Goal: Check status

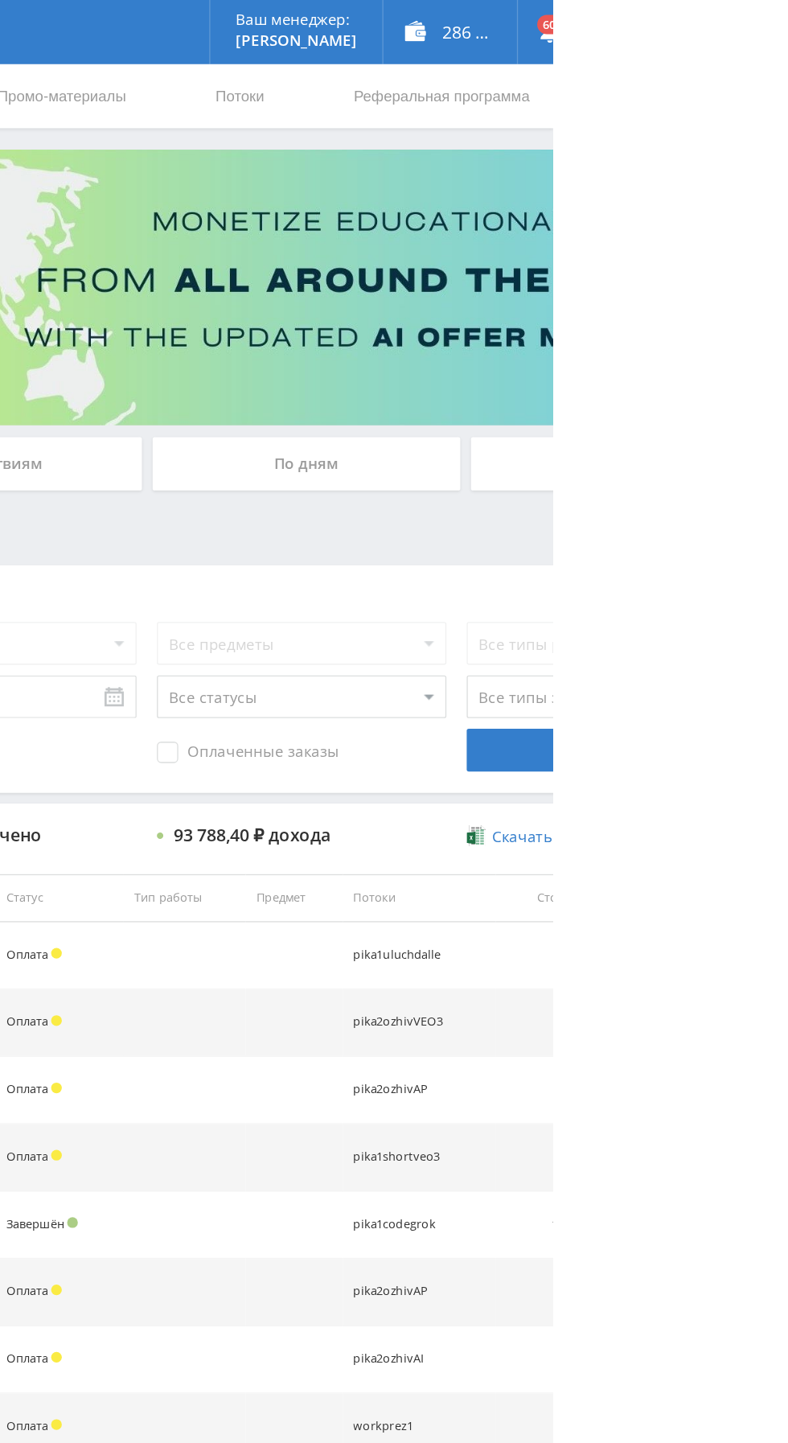
click at [542, 357] on div "По дням" at bounding box center [603, 349] width 232 height 40
click at [0, 0] on input "По дням" at bounding box center [0, 0] width 0 height 0
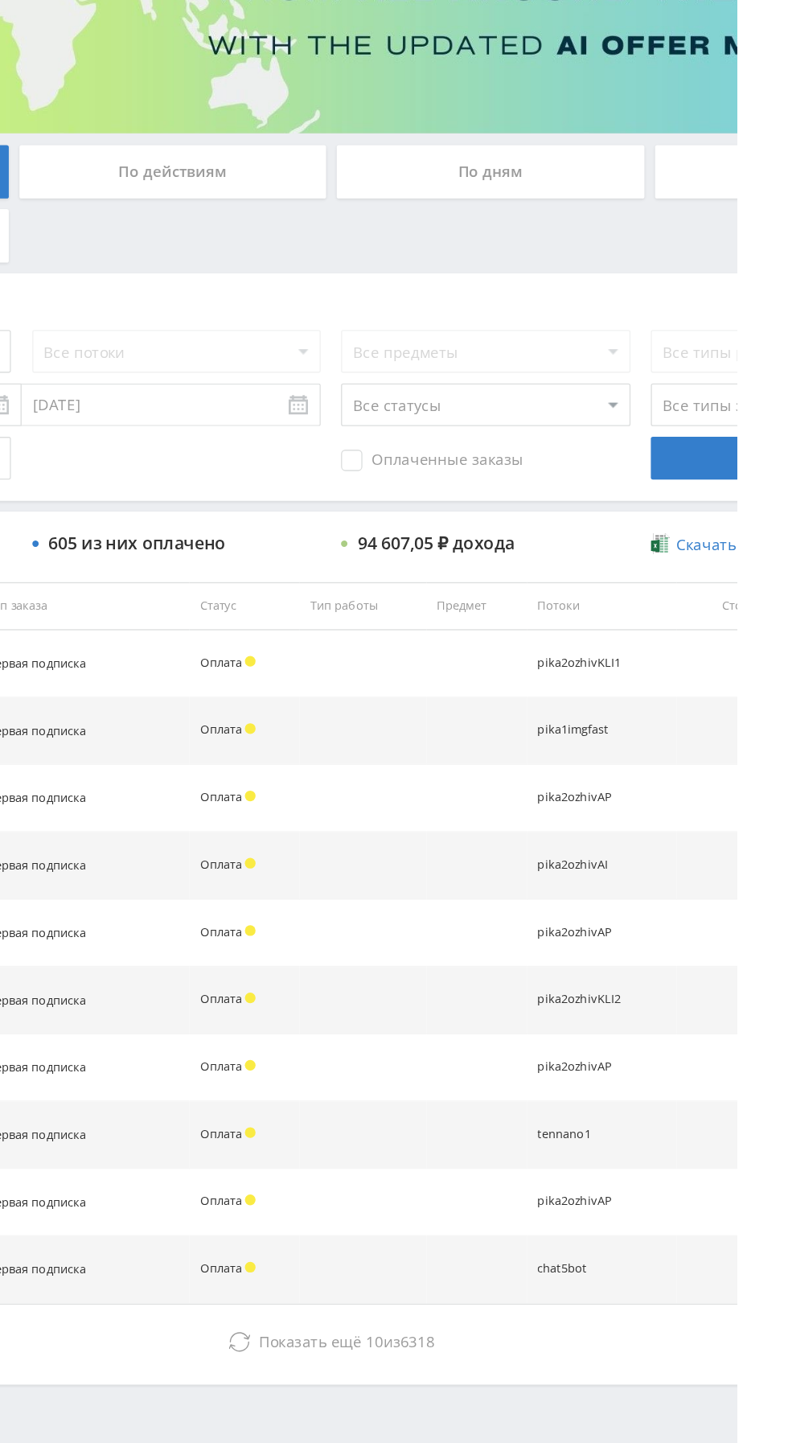
click at [542, 1214] on button "Показать ещё 10 из 6318" at bounding box center [482, 1230] width 917 height 32
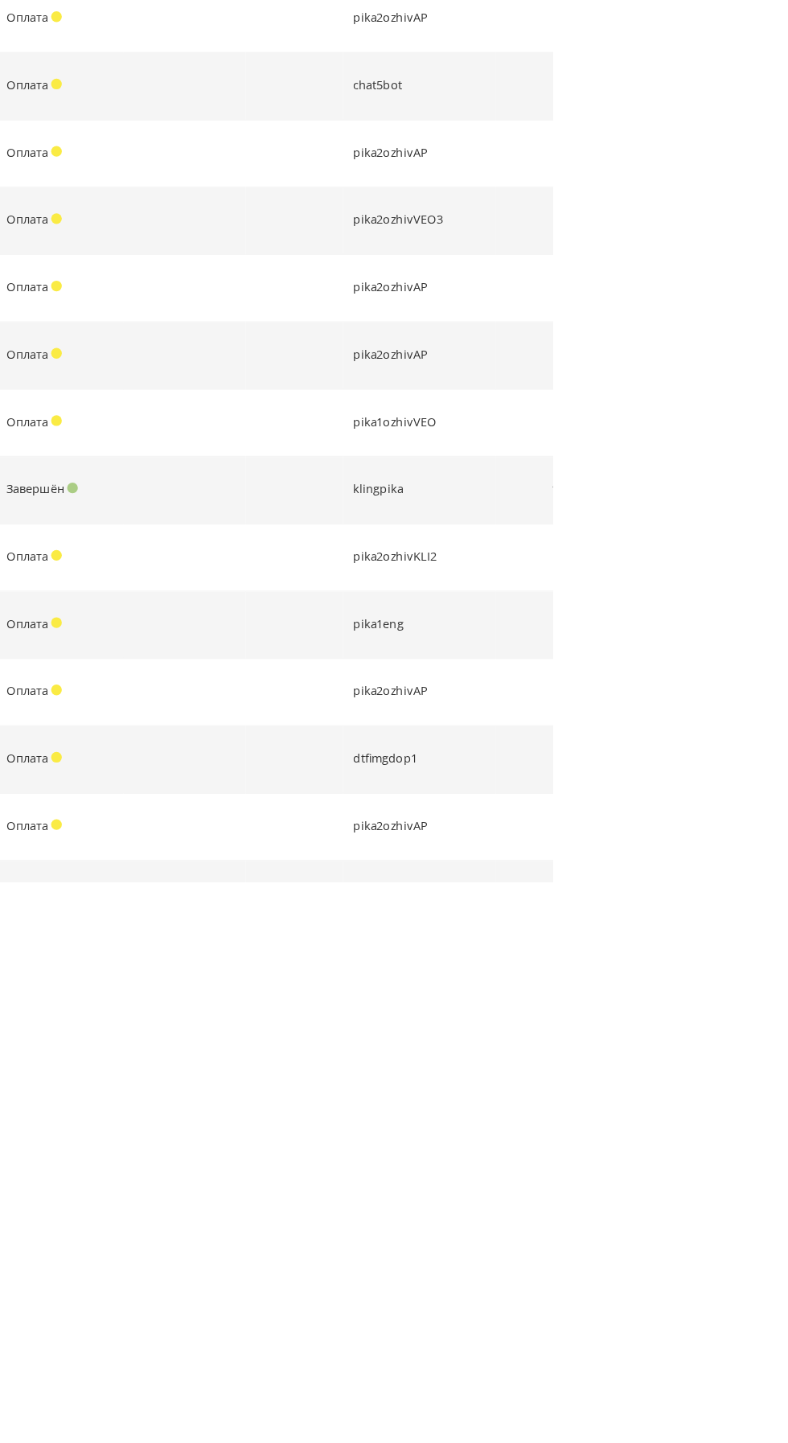
scroll to position [334, 0]
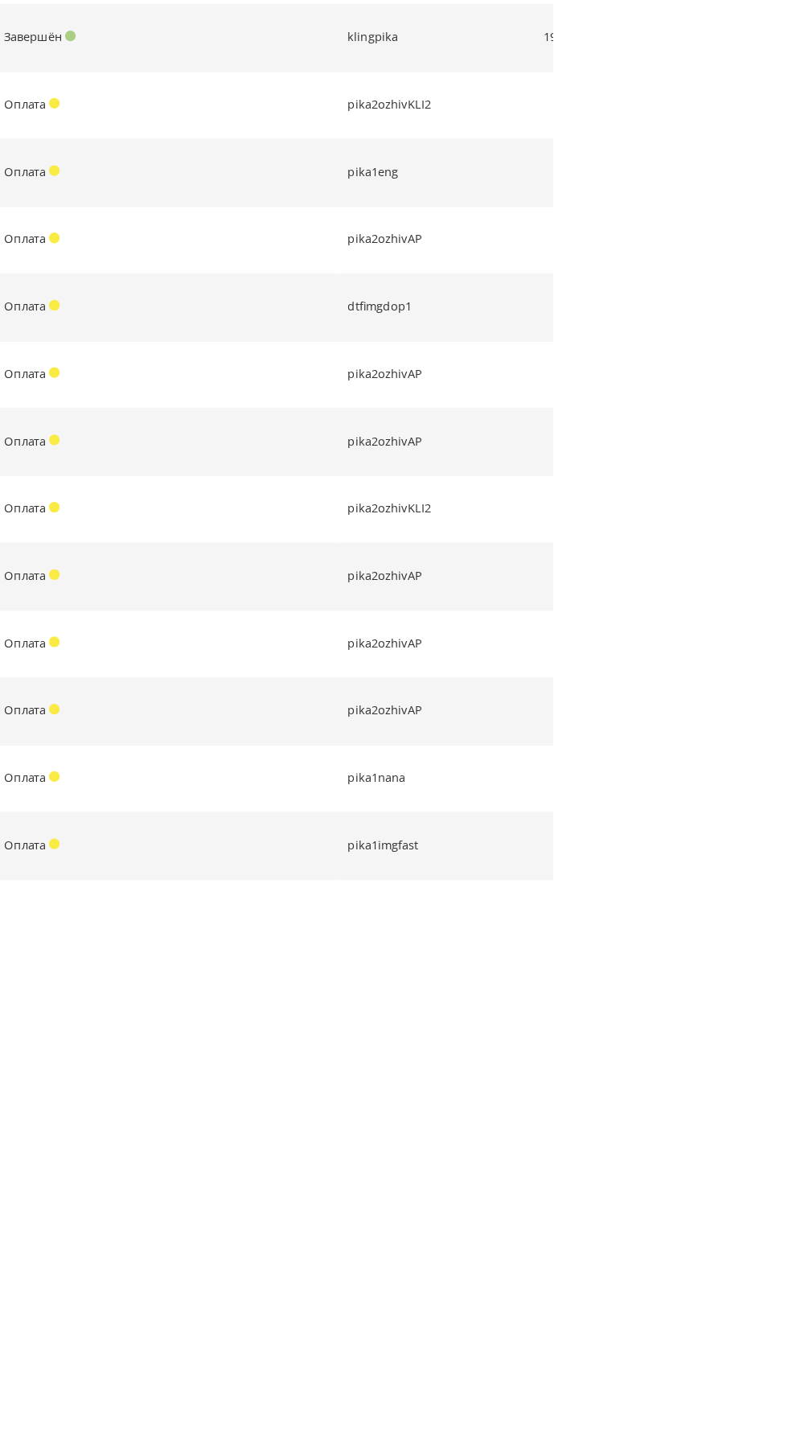
scroll to position [788, 0]
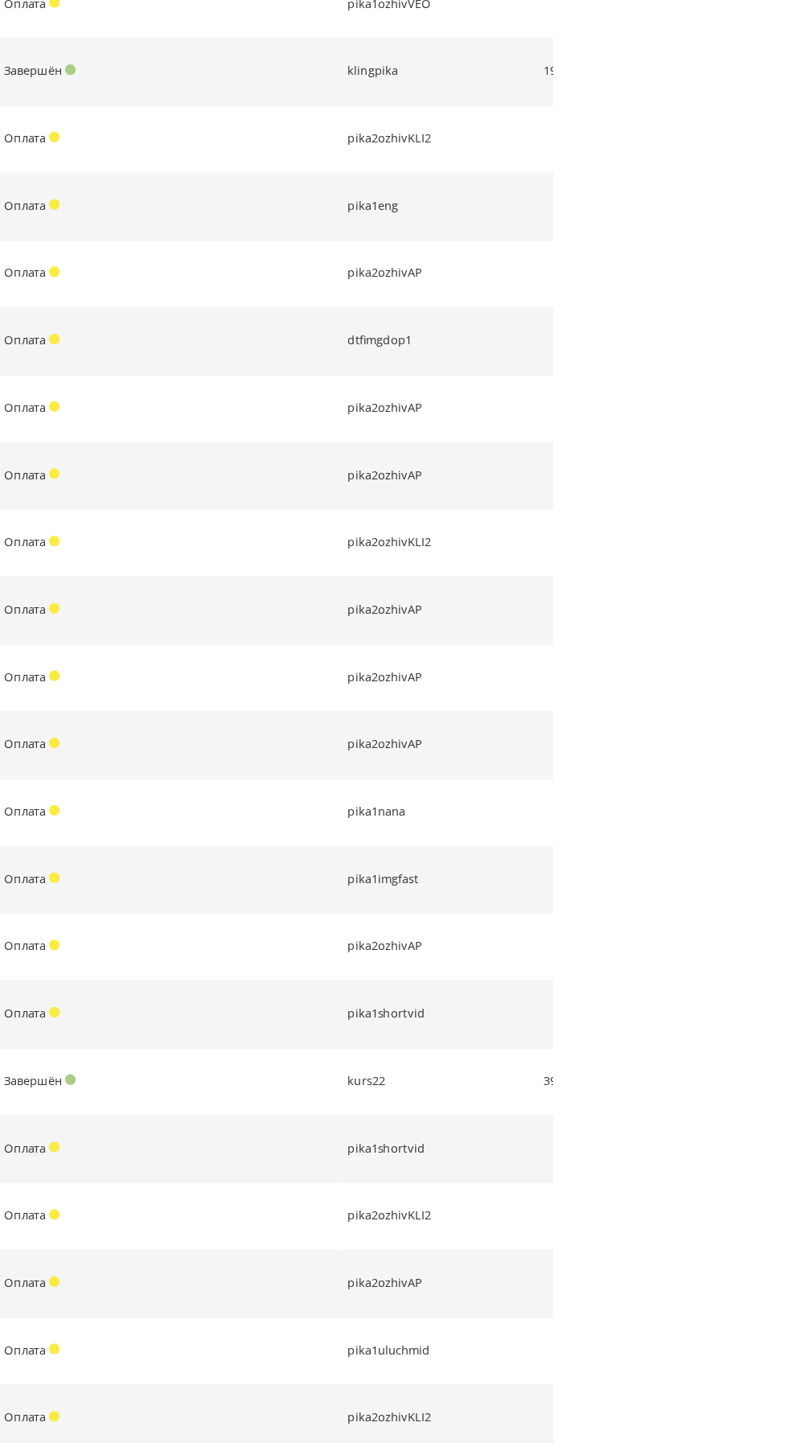
scroll to position [0, 0]
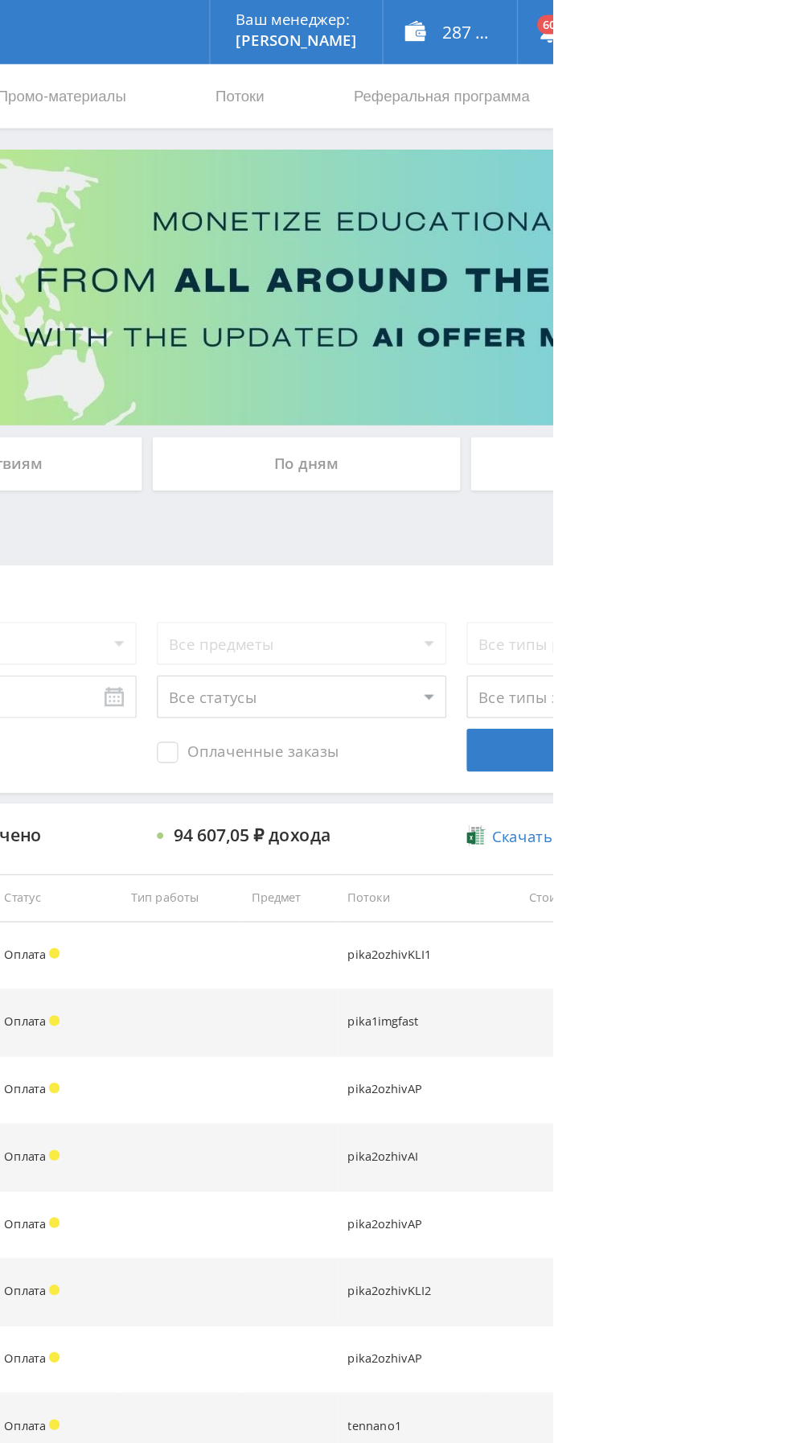
click at [626, 348] on div "По дням" at bounding box center [603, 349] width 232 height 40
click at [0, 0] on input "По дням" at bounding box center [0, 0] width 0 height 0
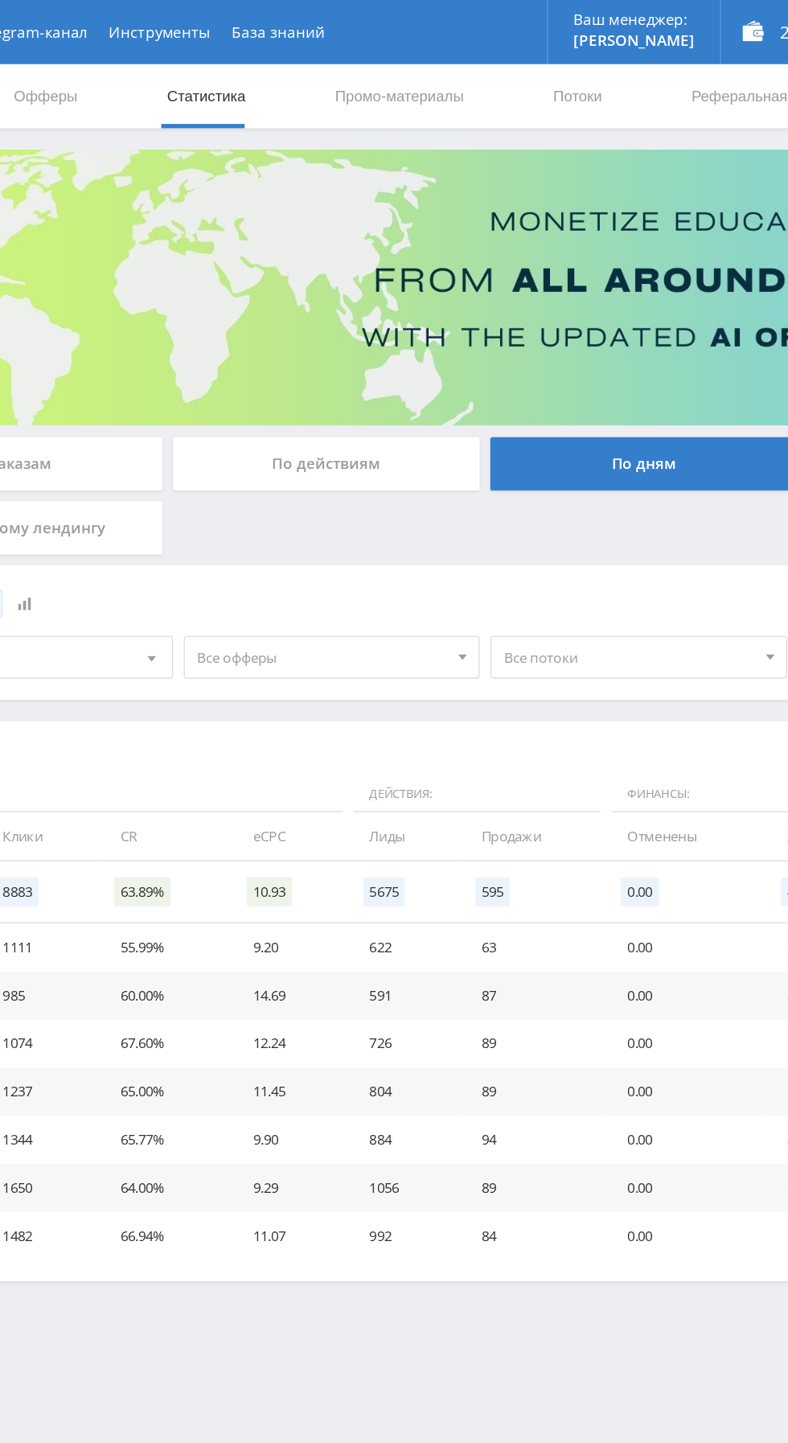
click at [374, 346] on div "По действиям" at bounding box center [364, 349] width 232 height 40
click at [0, 0] on input "По действиям" at bounding box center [0, 0] width 0 height 0
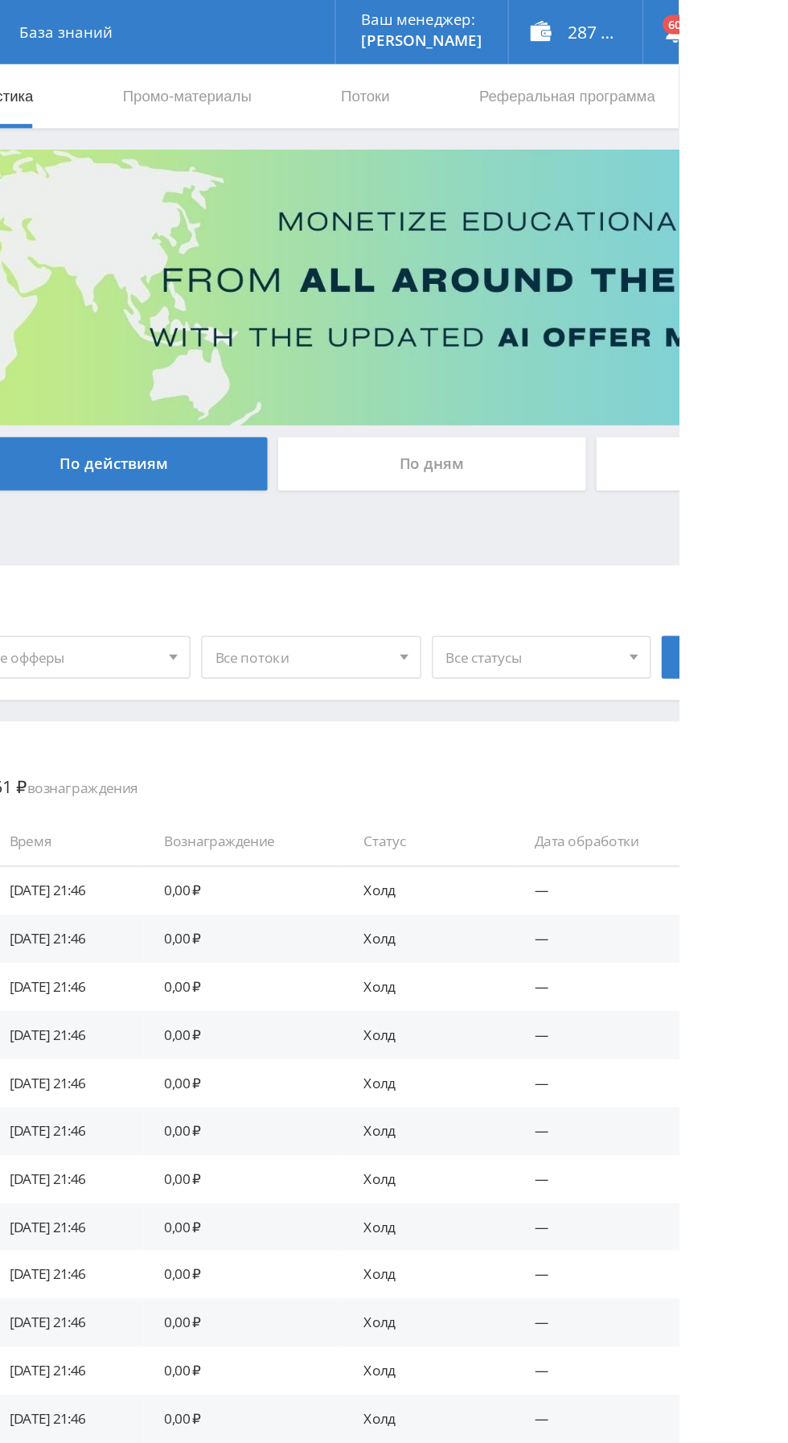
click at [699, 496] on span "Все статусы" at bounding box center [678, 495] width 130 height 31
click at [670, 545] on button "Холд" at bounding box center [685, 547] width 164 height 23
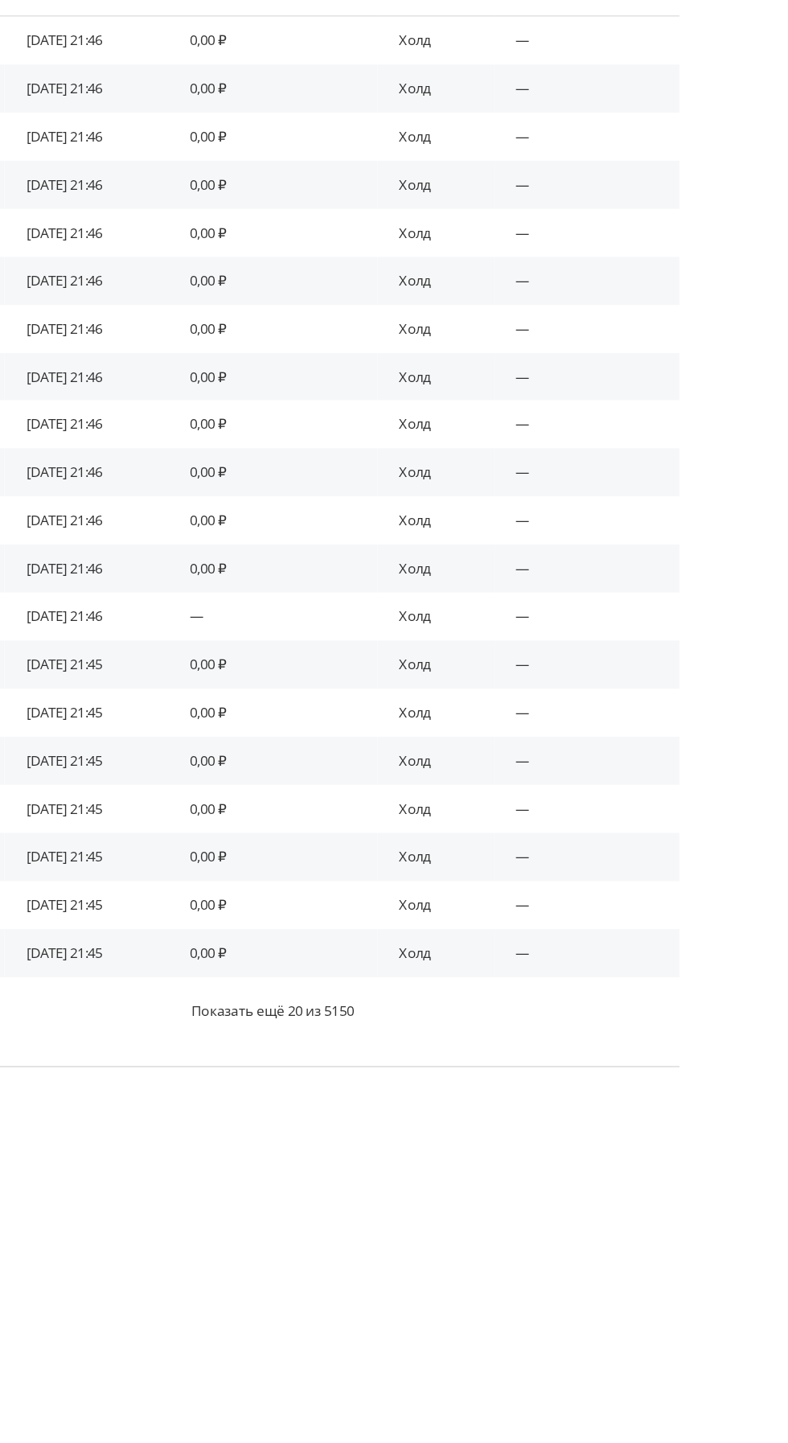
click at [463, 1406] on span "Показать ещё 20 из 5150" at bounding box center [483, 1400] width 122 height 14
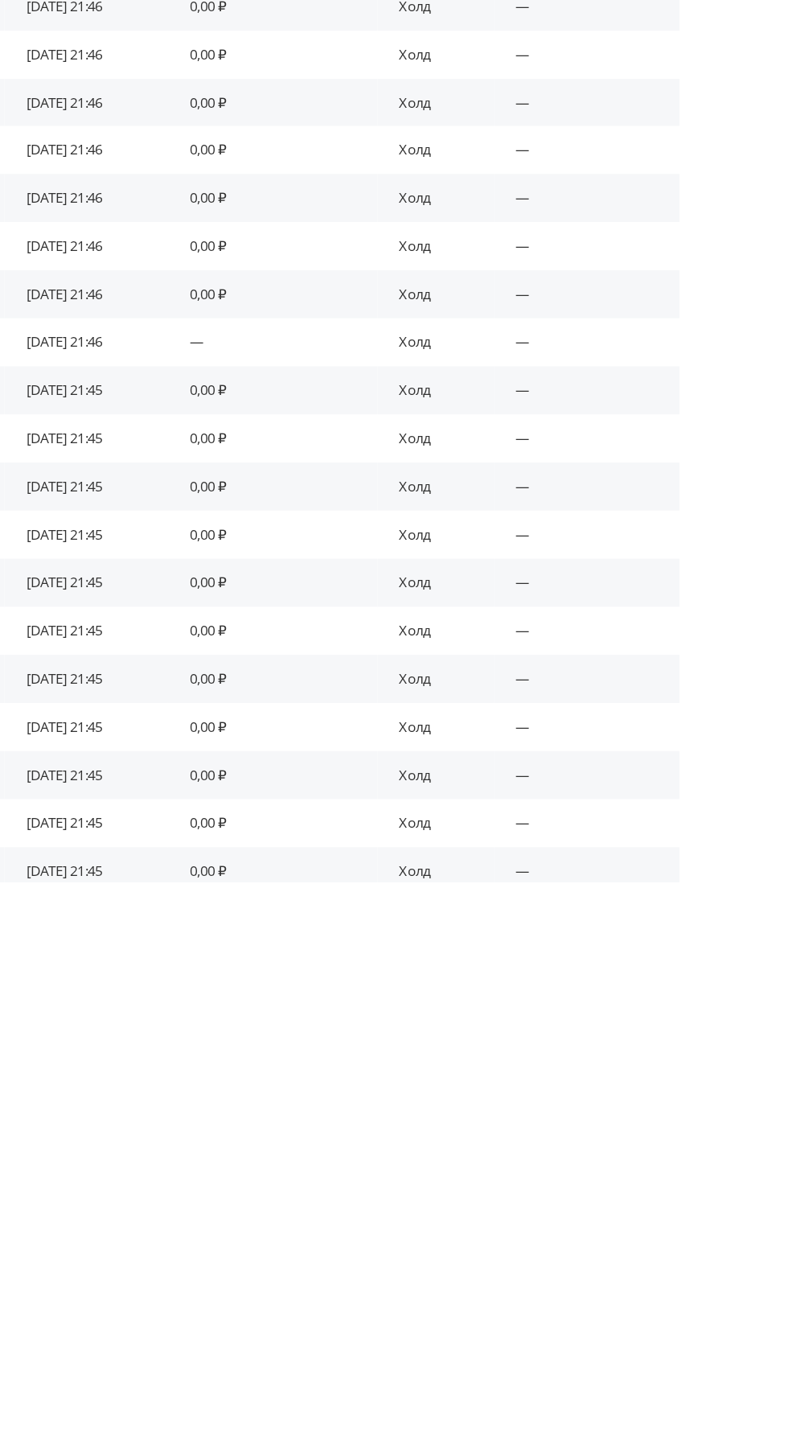
scroll to position [85, 0]
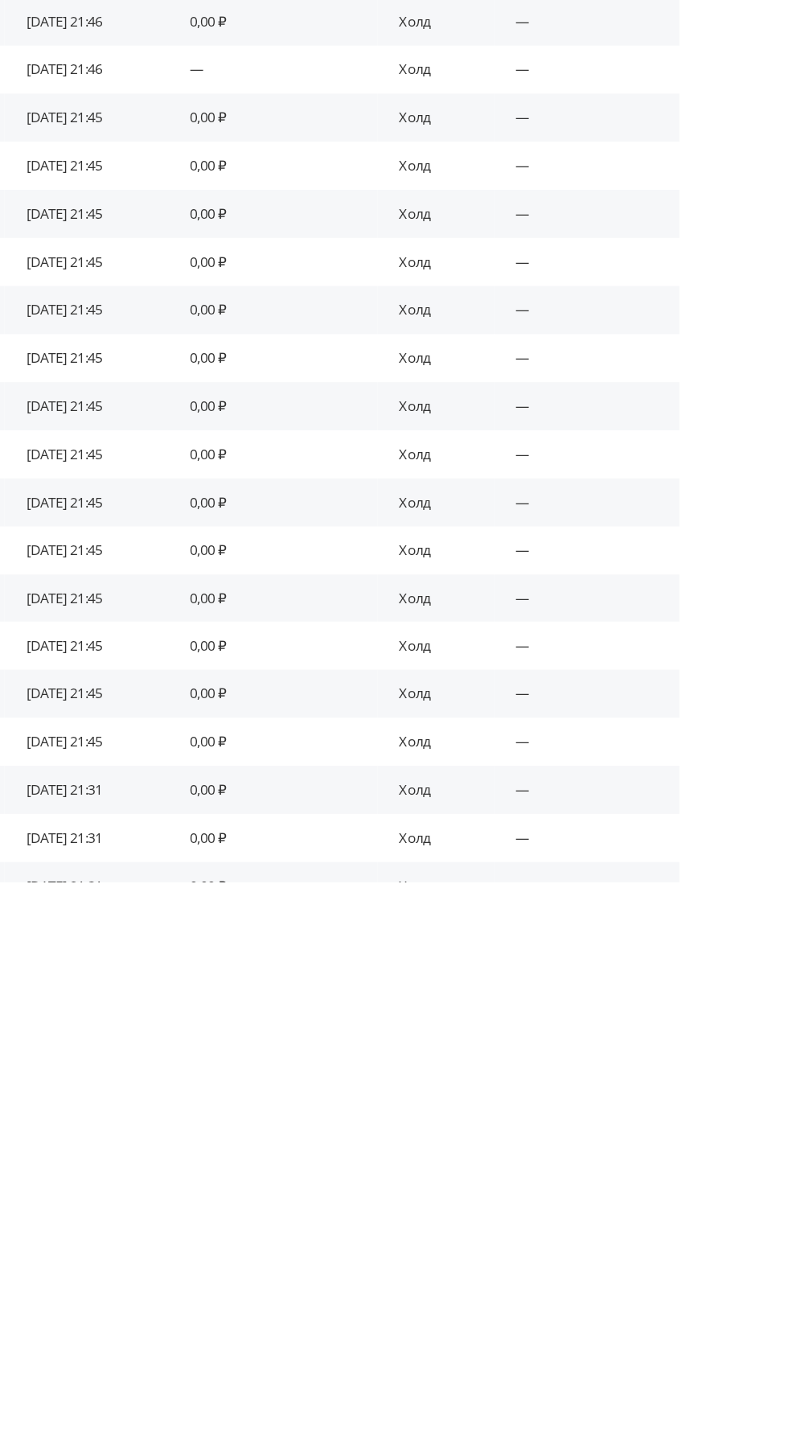
scroll to position [773, 0]
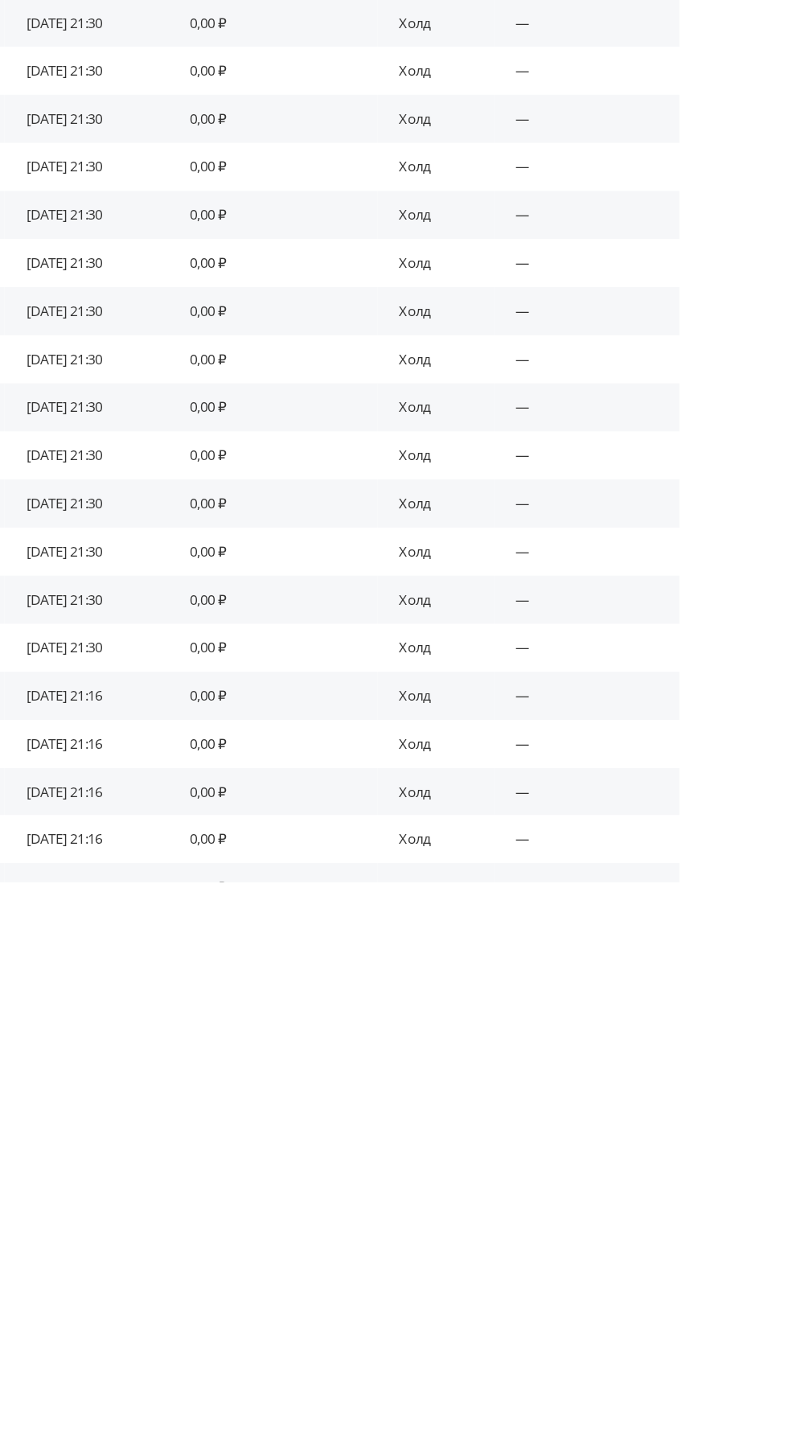
scroll to position [1424, 0]
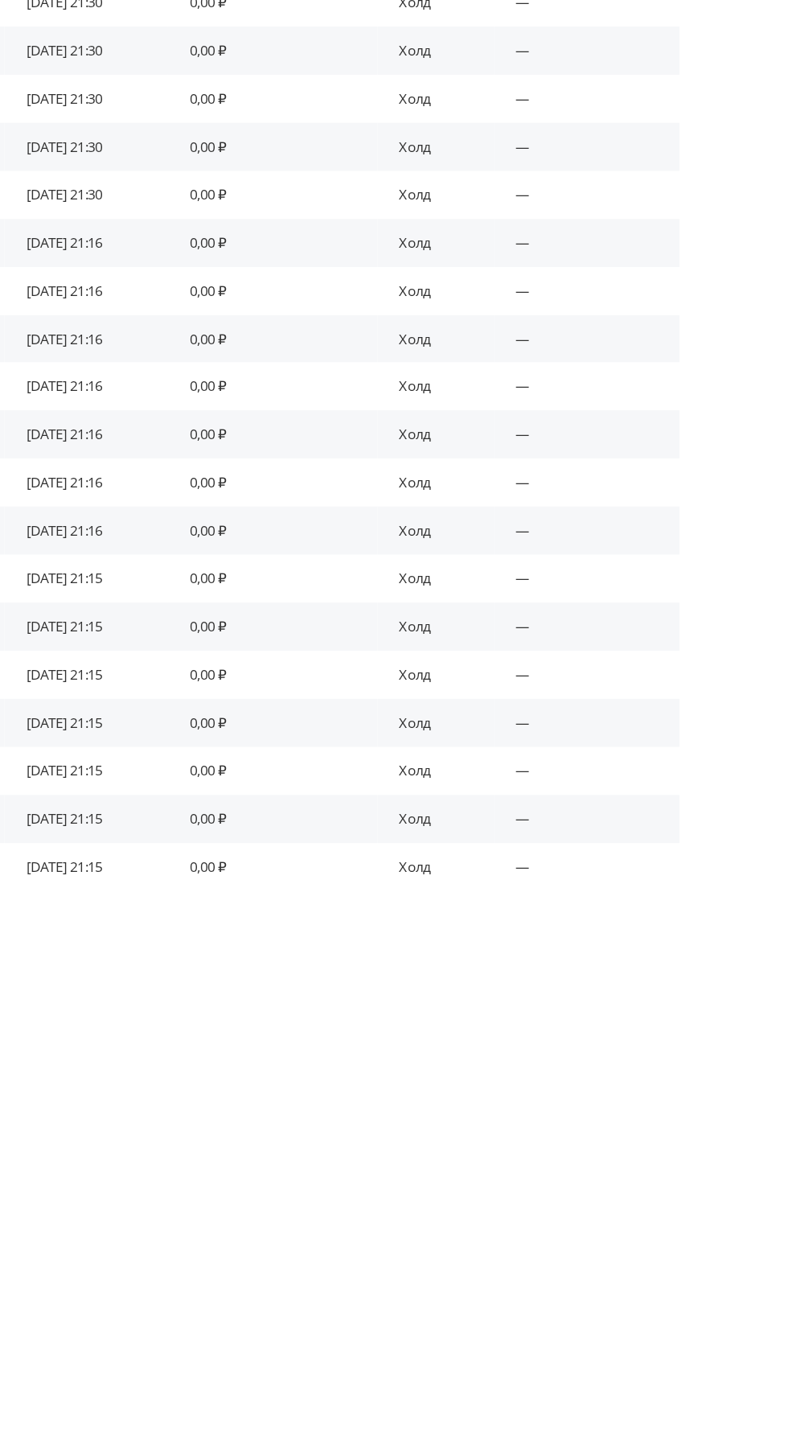
scroll to position [2039, 0]
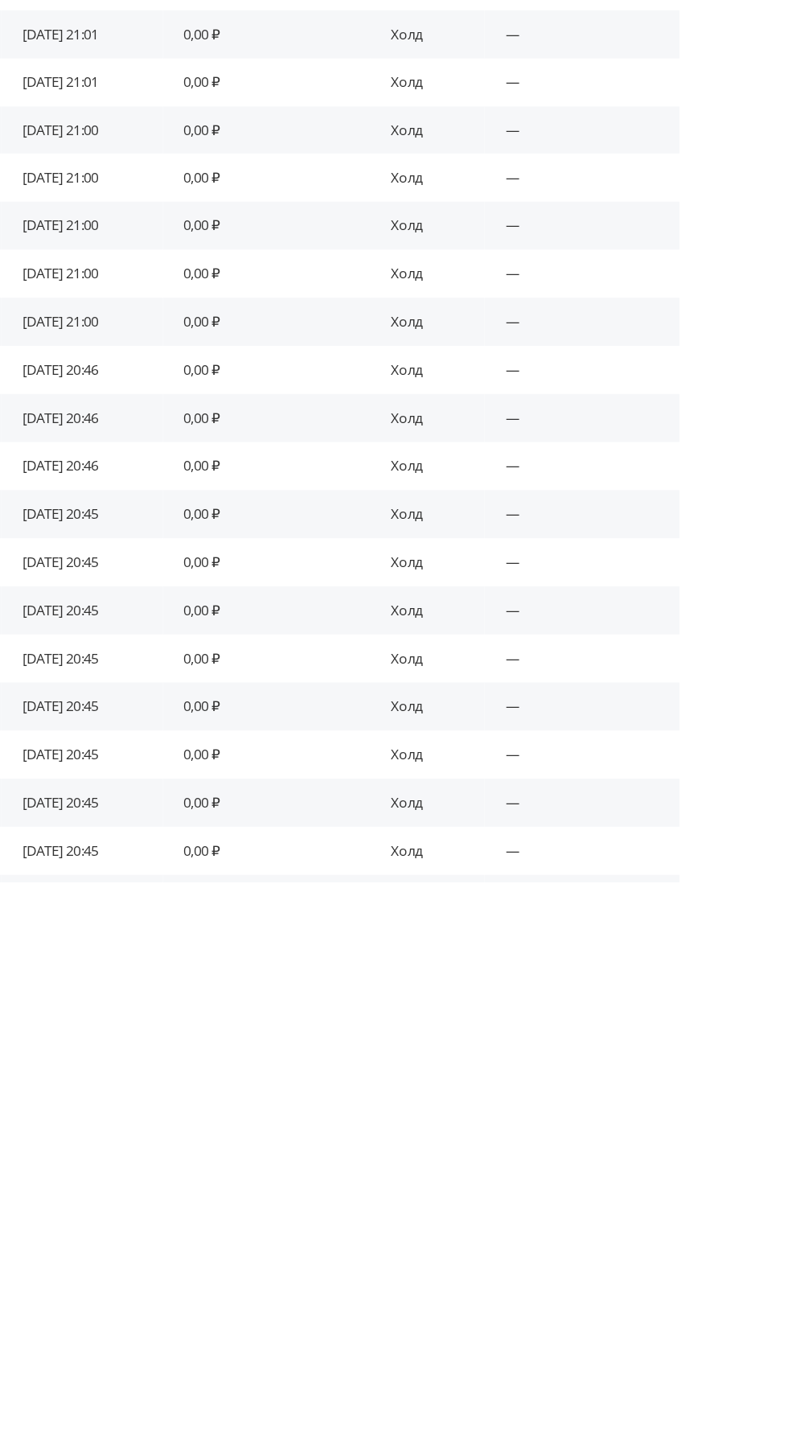
scroll to position [3377, 0]
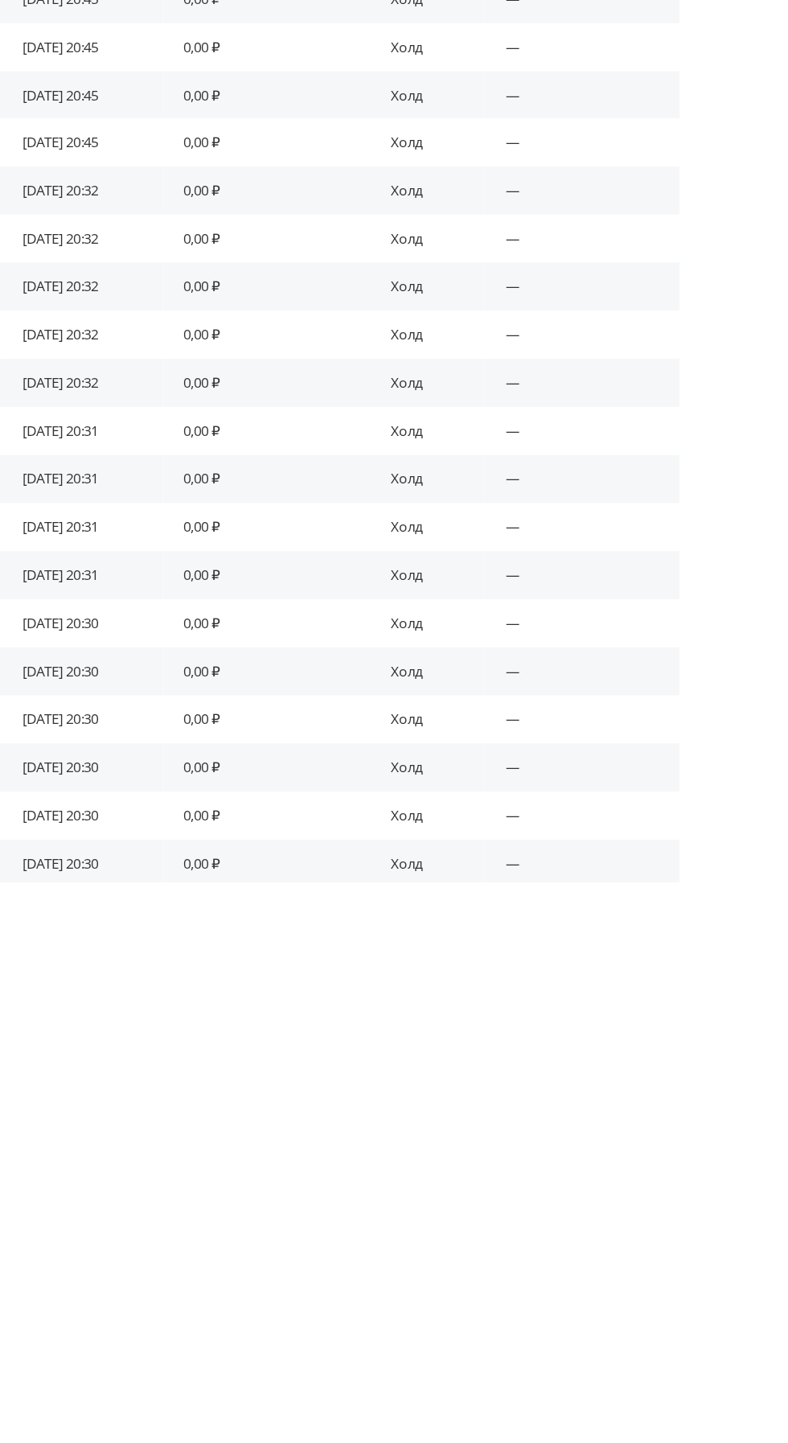
scroll to position [4064, 0]
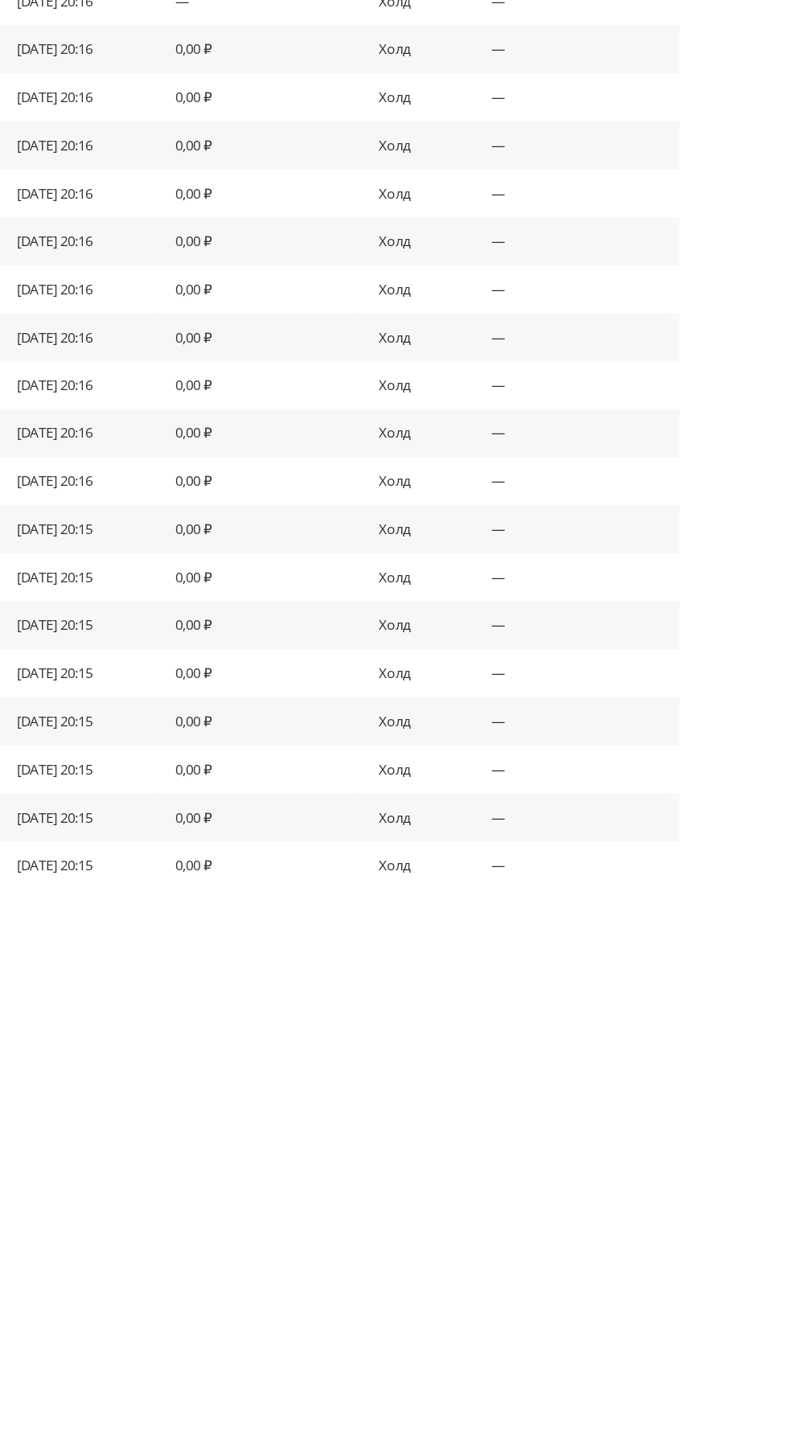
scroll to position [4642, 0]
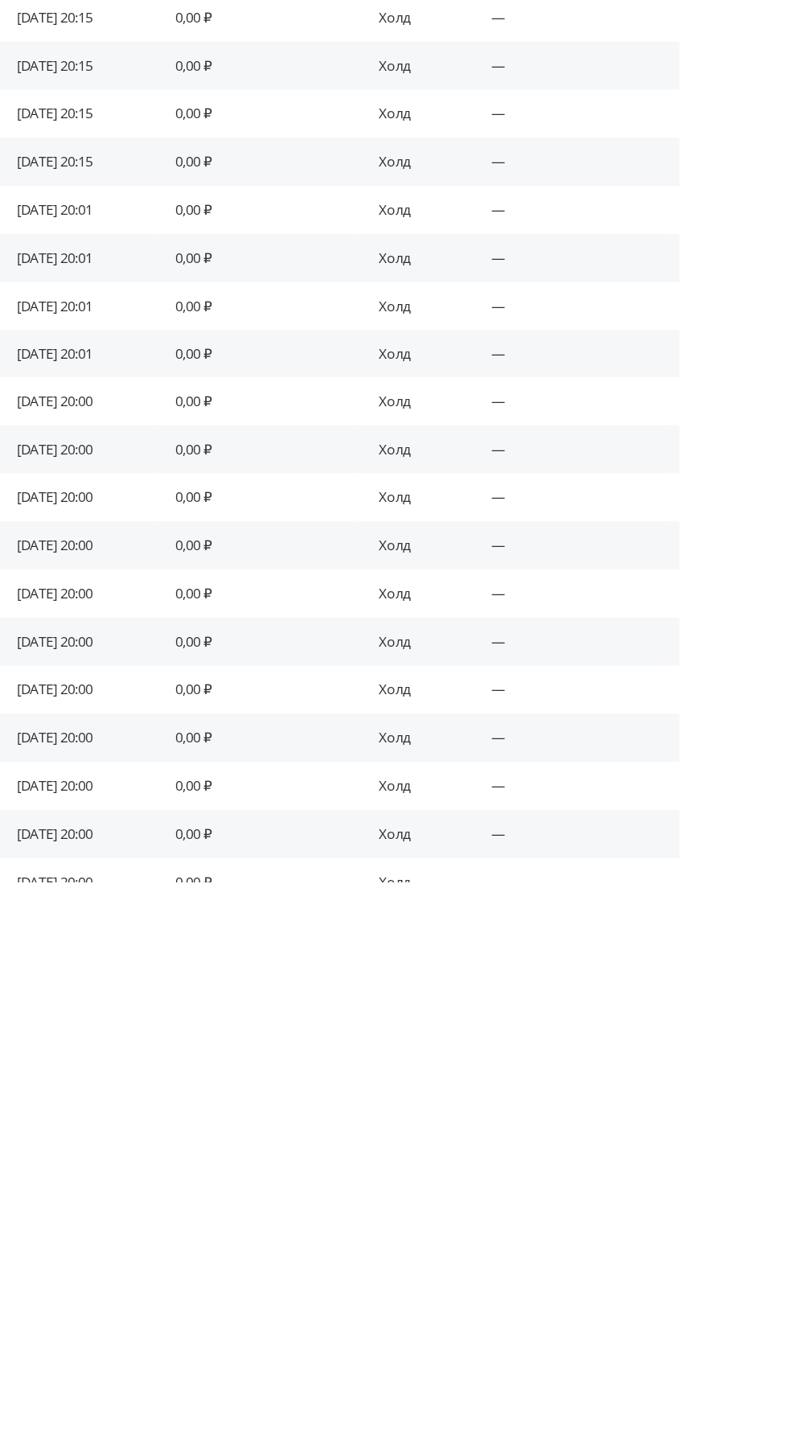
scroll to position [5184, 0]
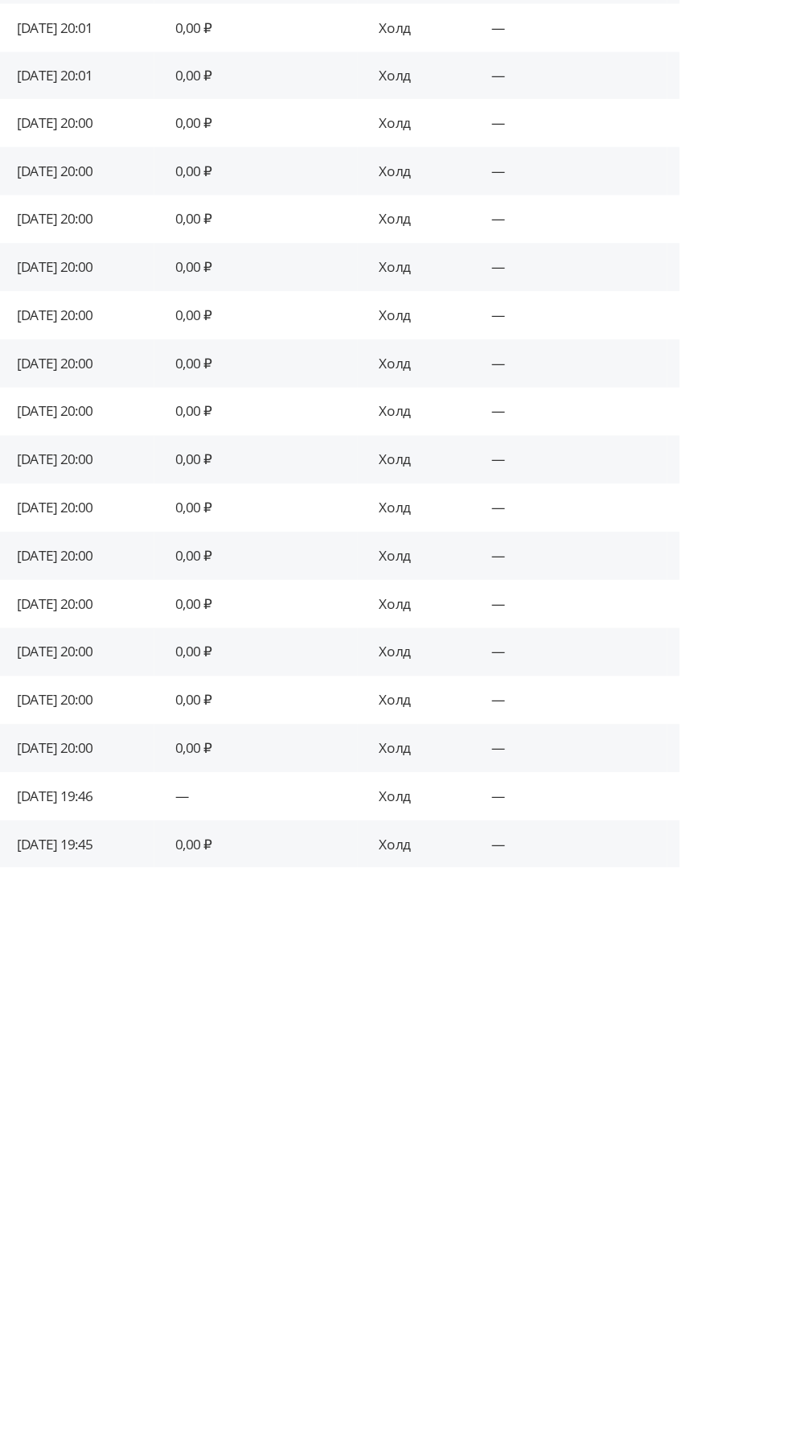
scroll to position [5727, 0]
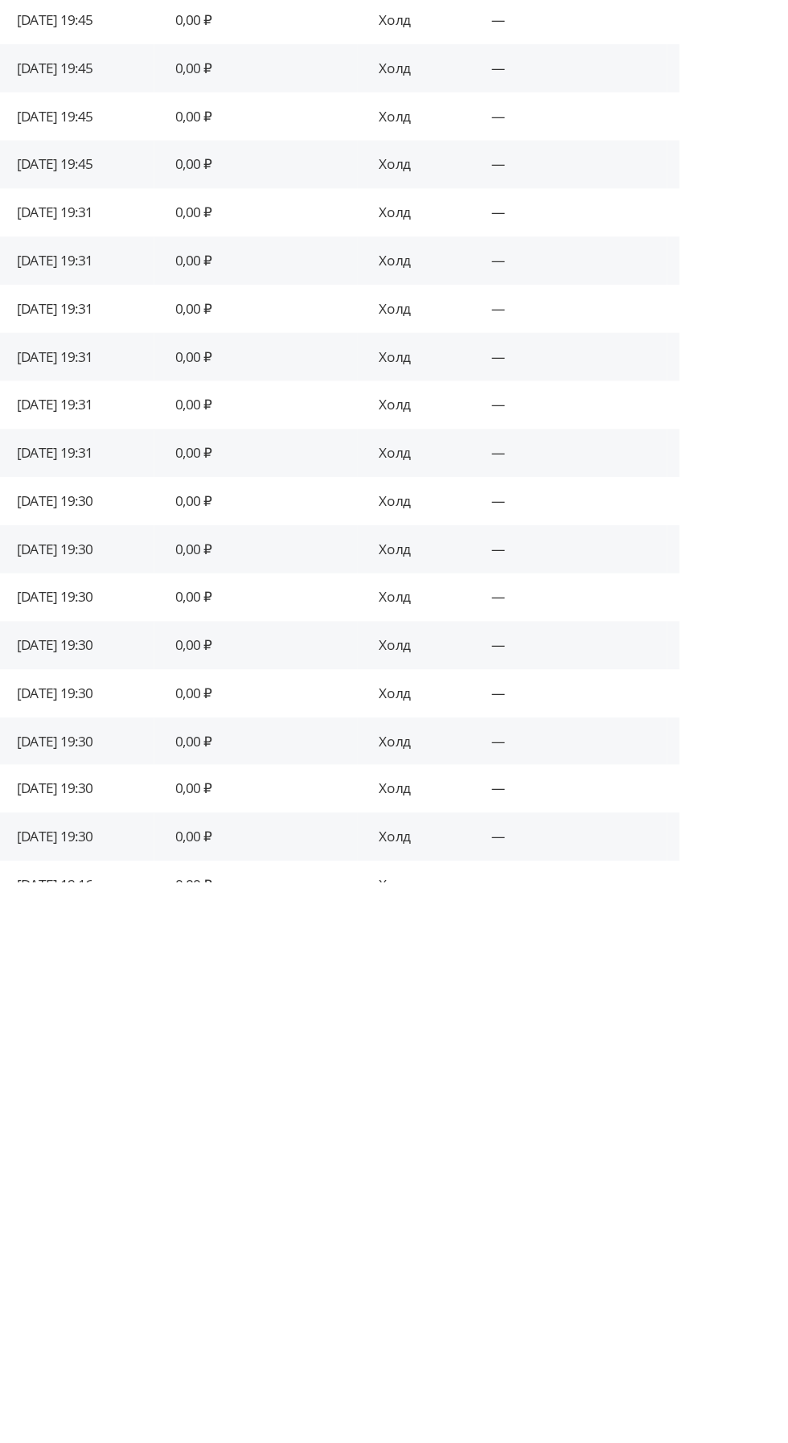
scroll to position [6342, 0]
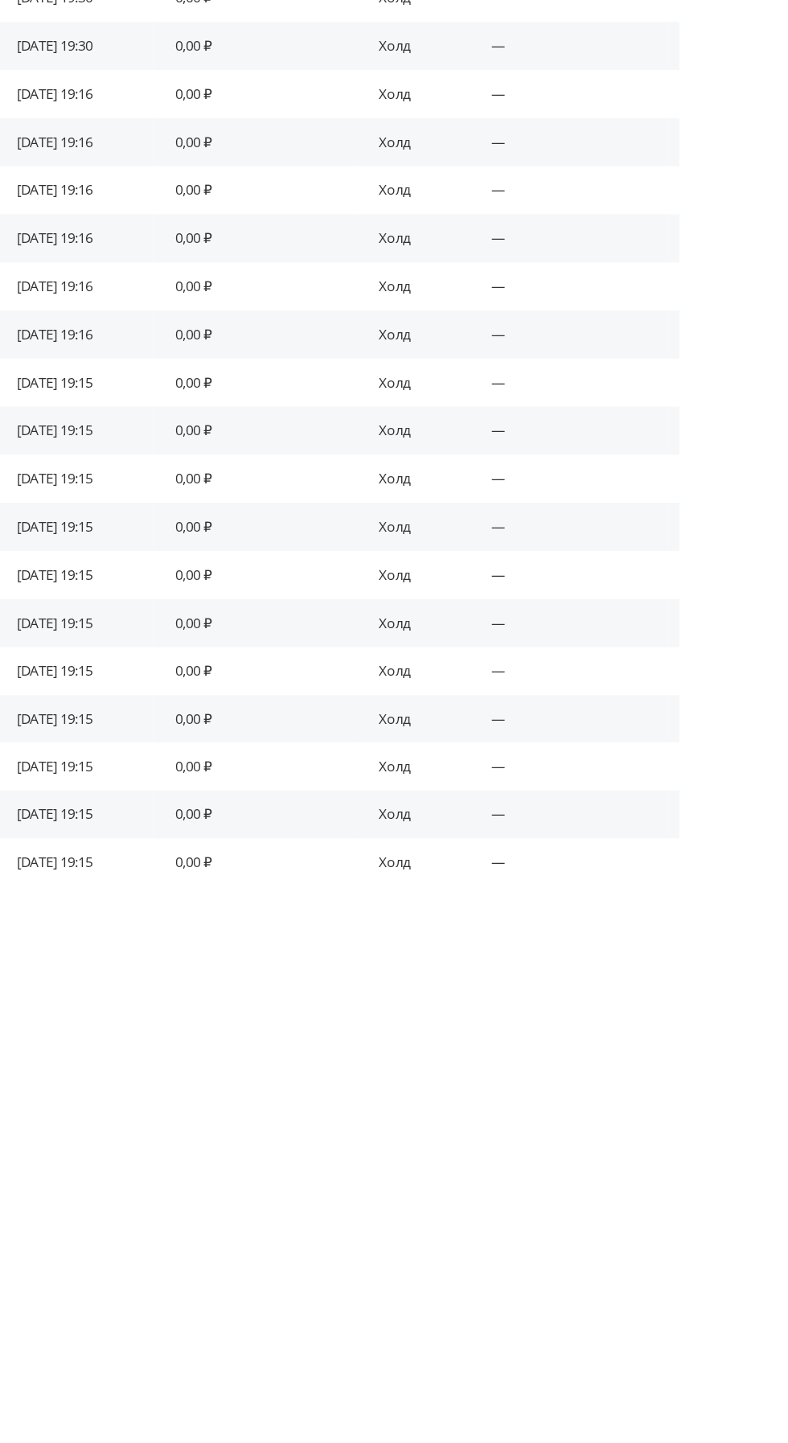
scroll to position [7029, 0]
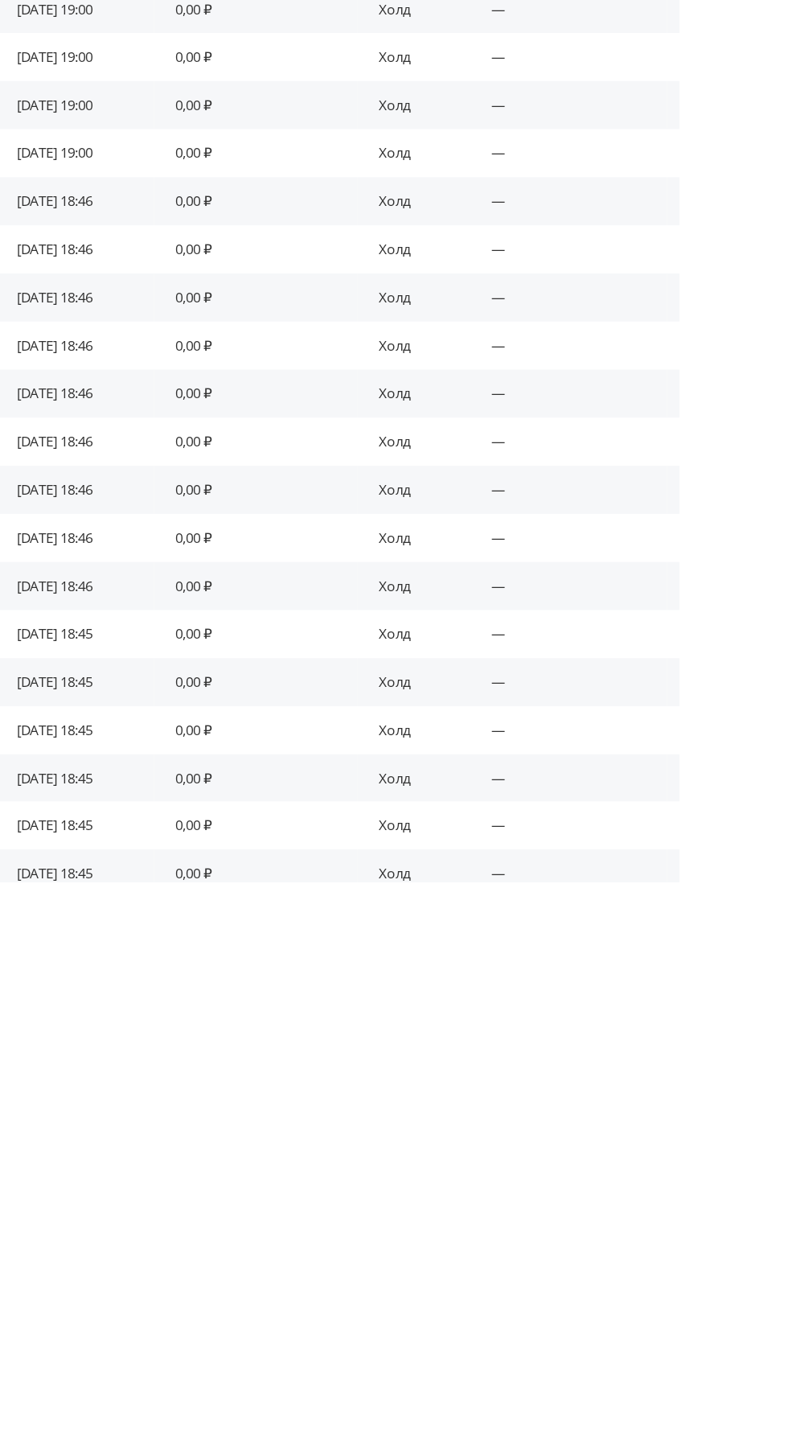
scroll to position [7752, 0]
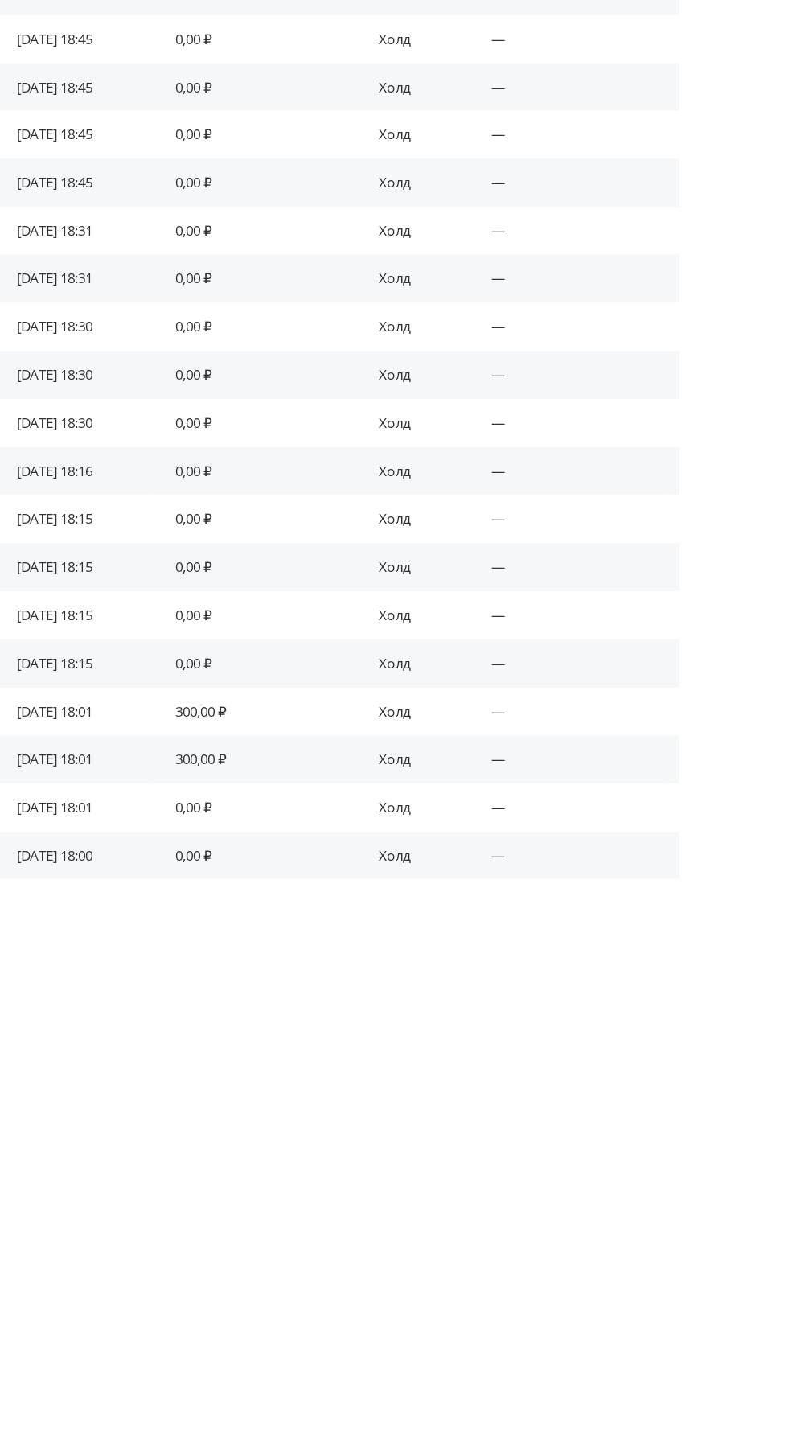
scroll to position [8440, 0]
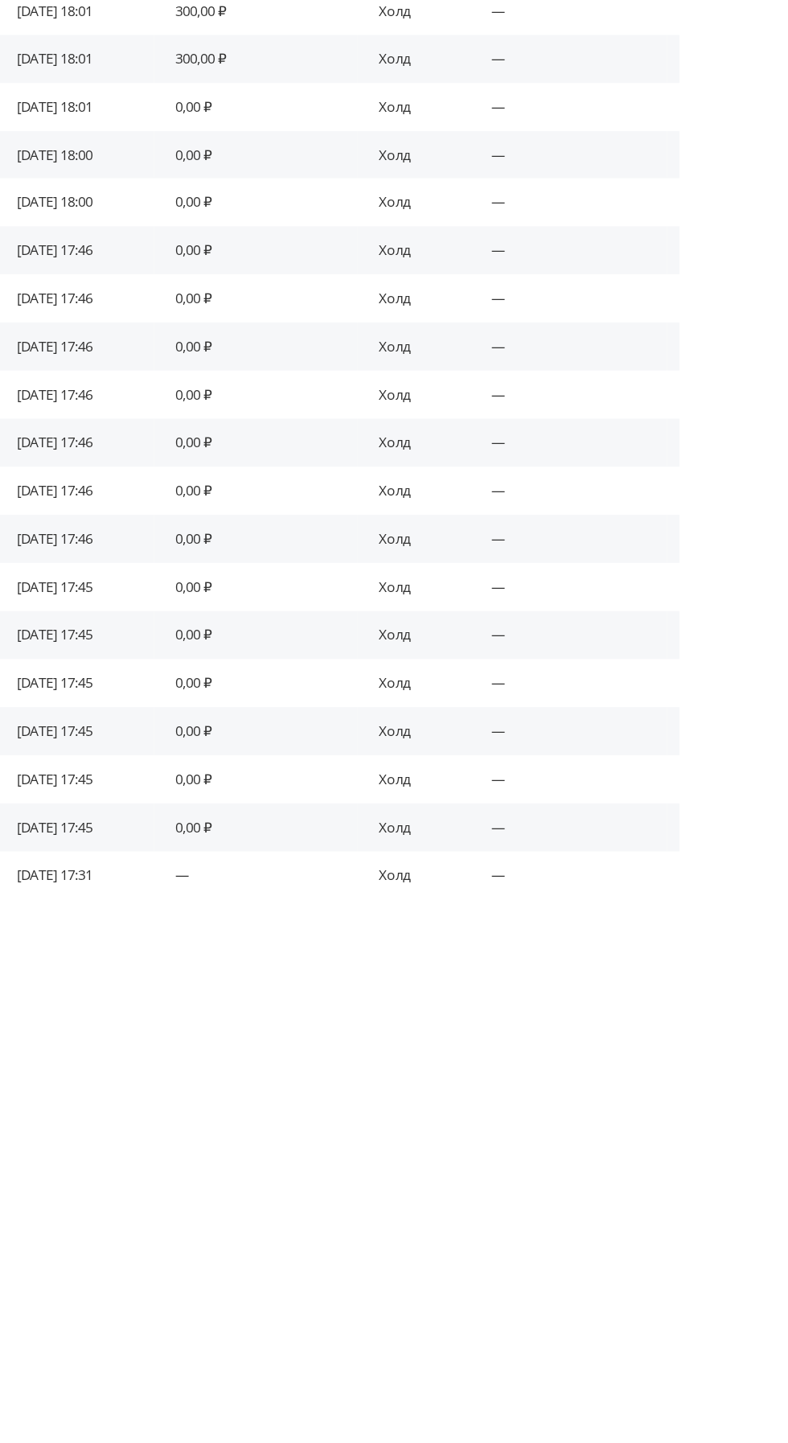
scroll to position [9127, 0]
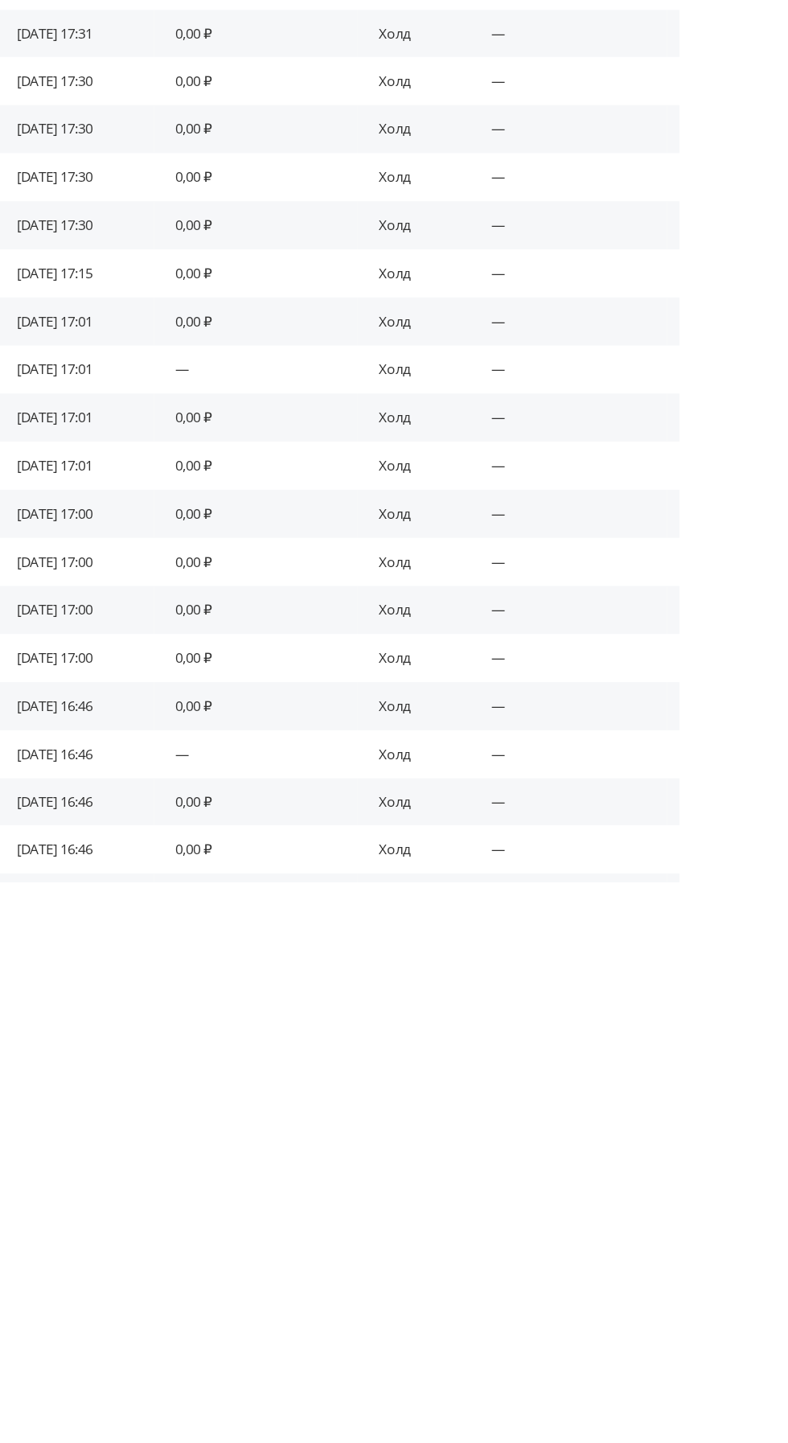
scroll to position [9741, 0]
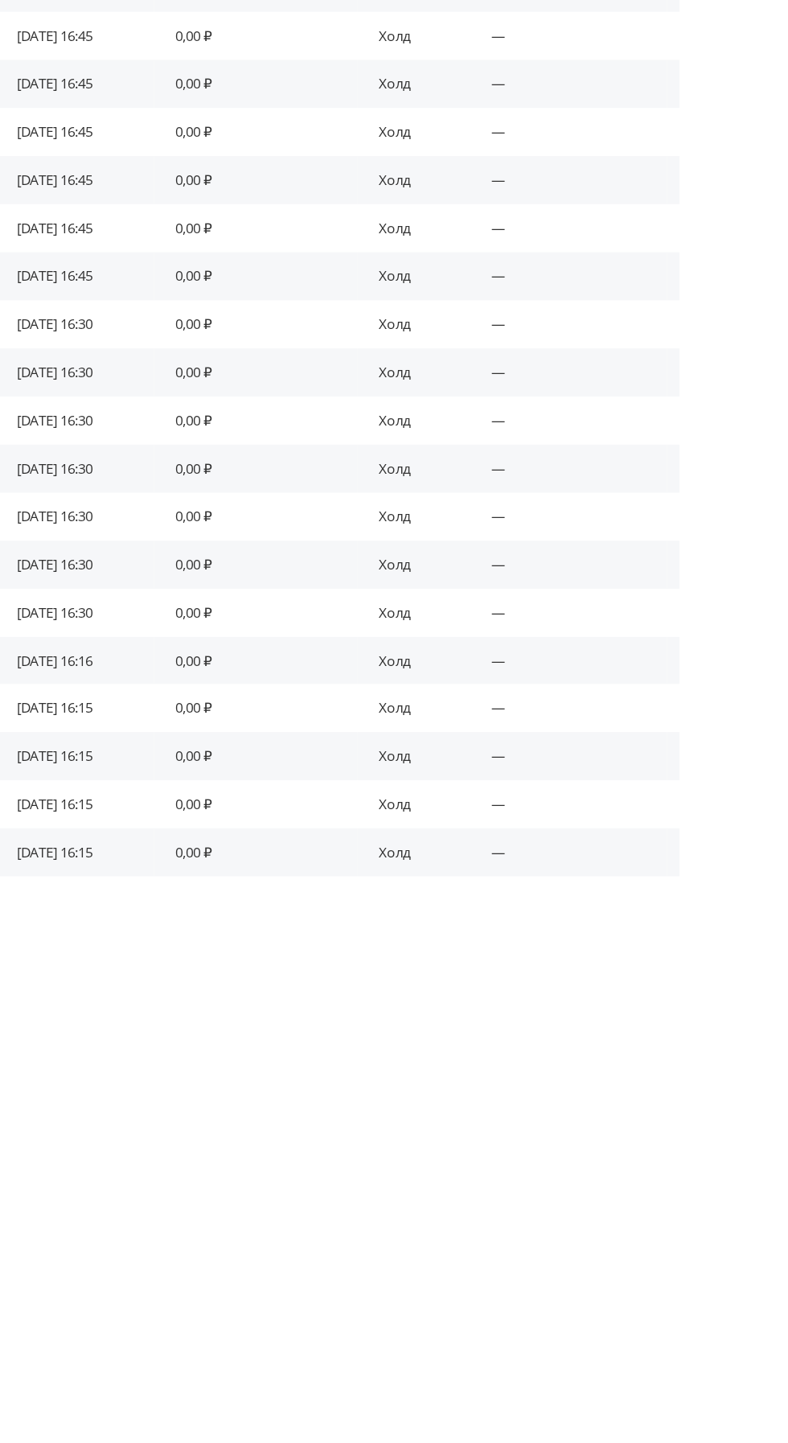
scroll to position [10465, 0]
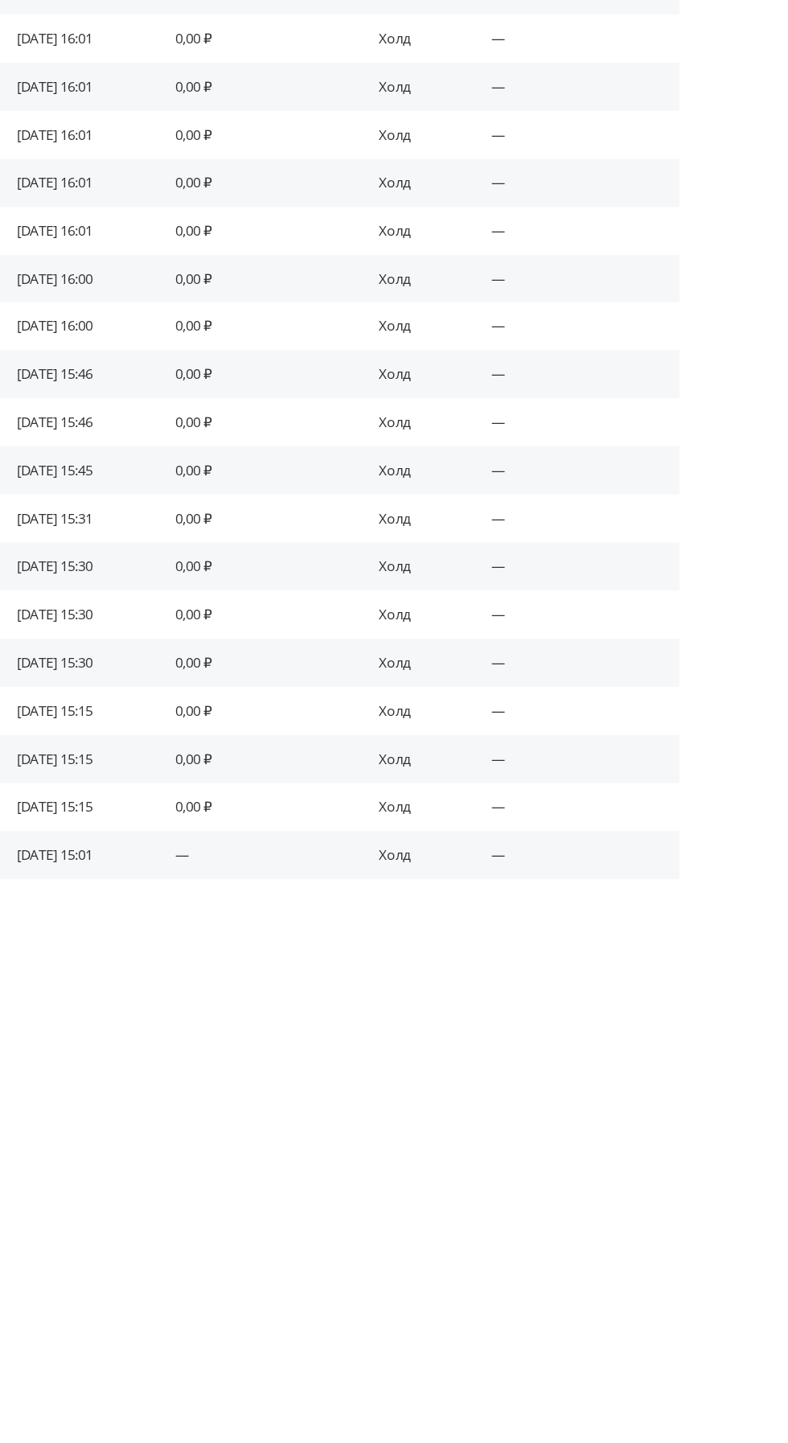
scroll to position [11152, 0]
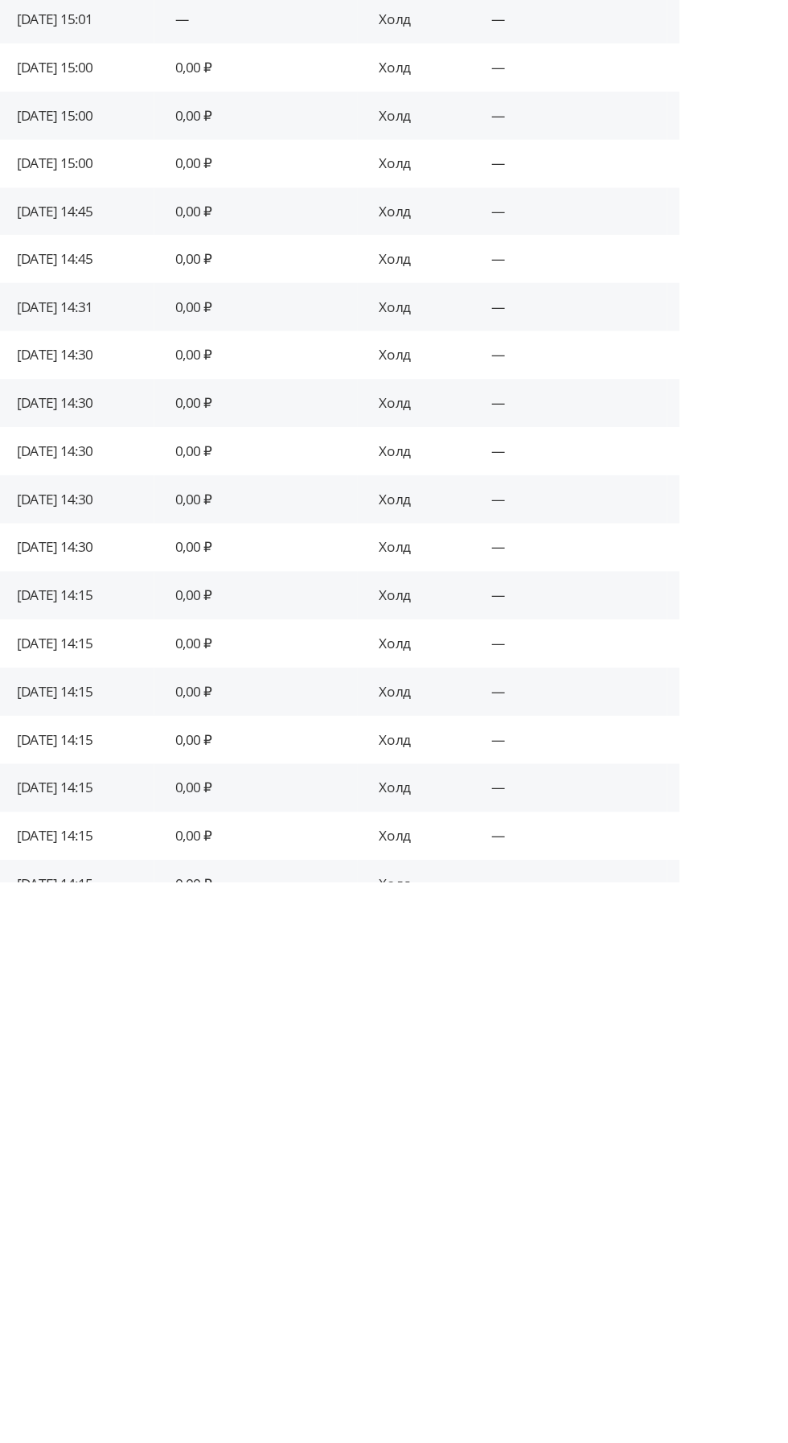
scroll to position [11803, 0]
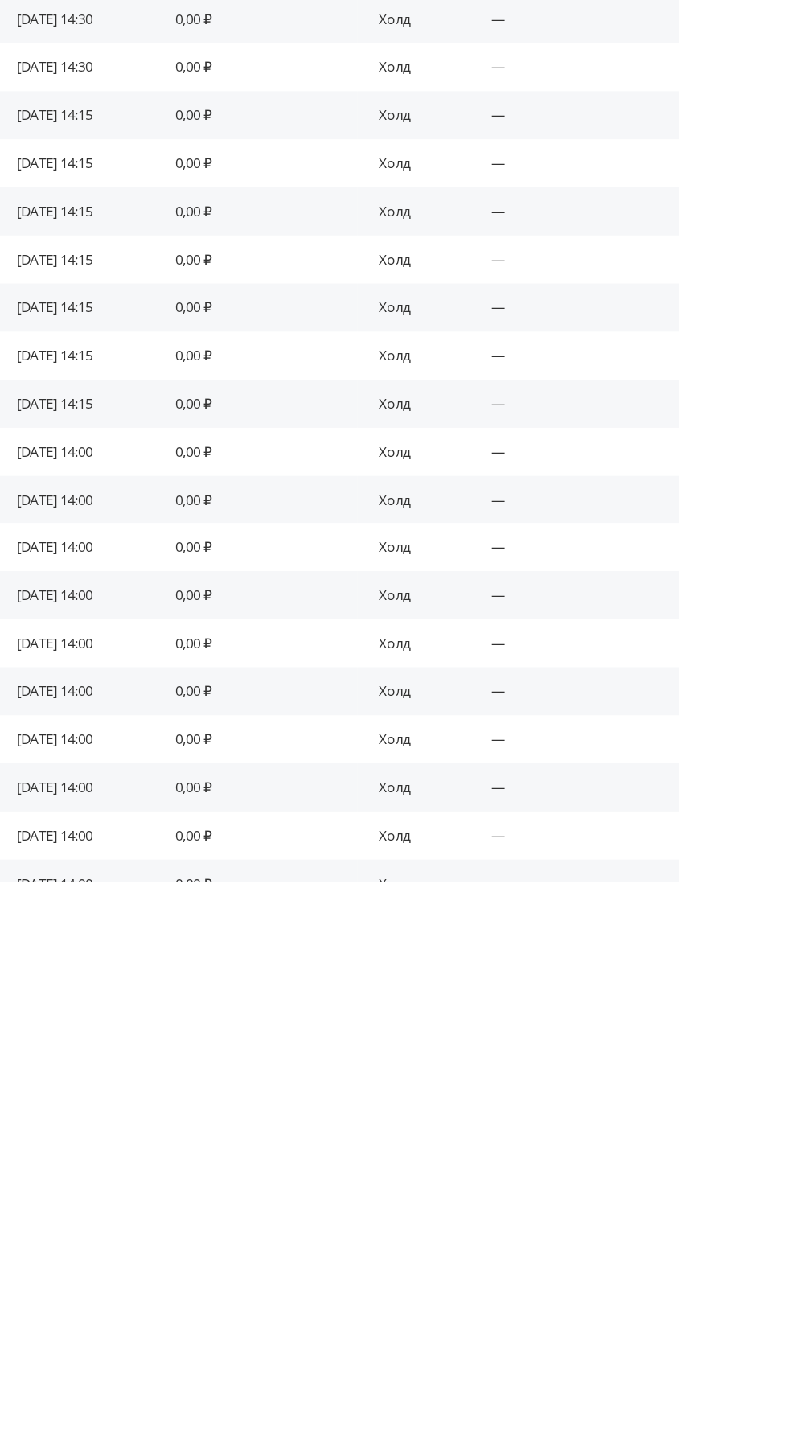
scroll to position [12490, 0]
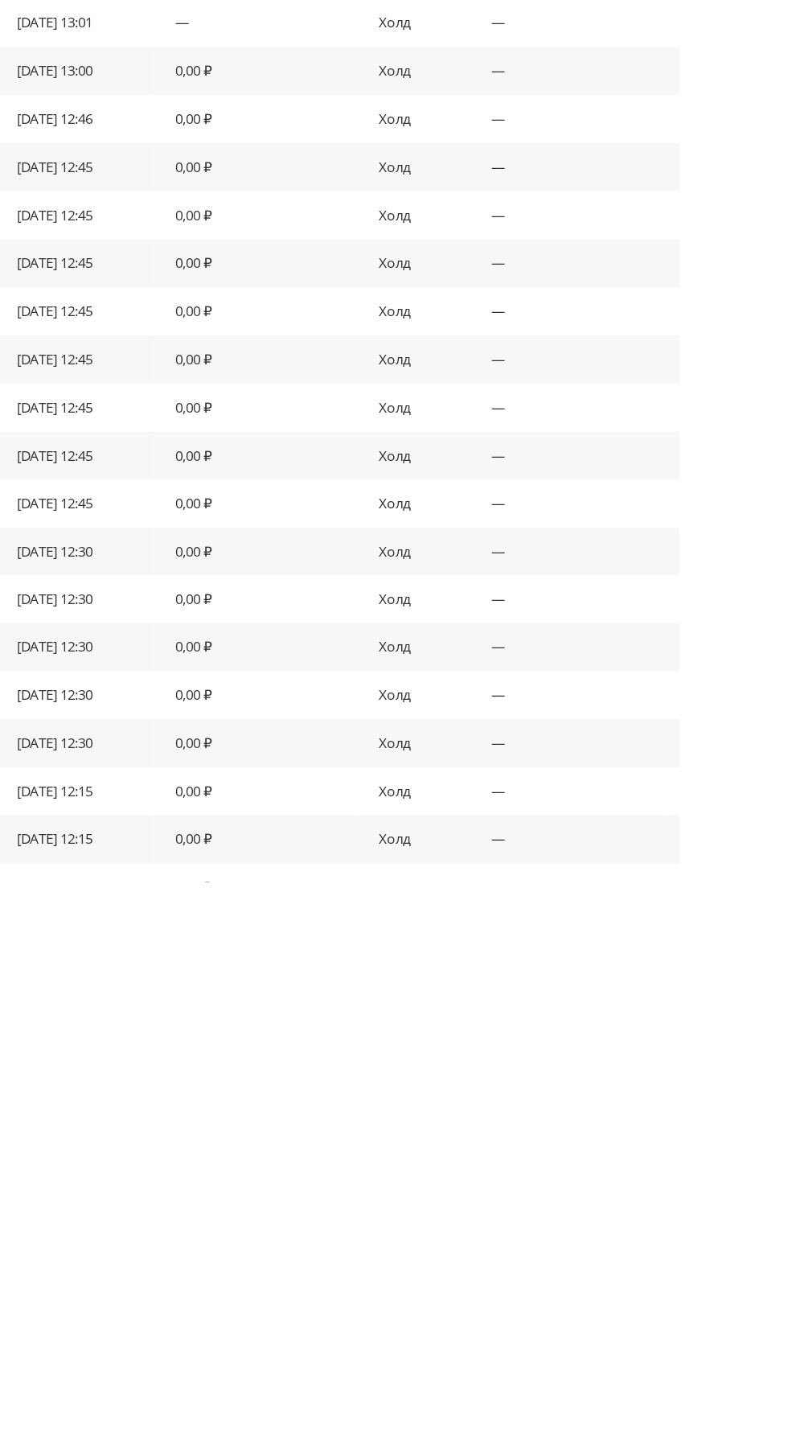
scroll to position [13104, 0]
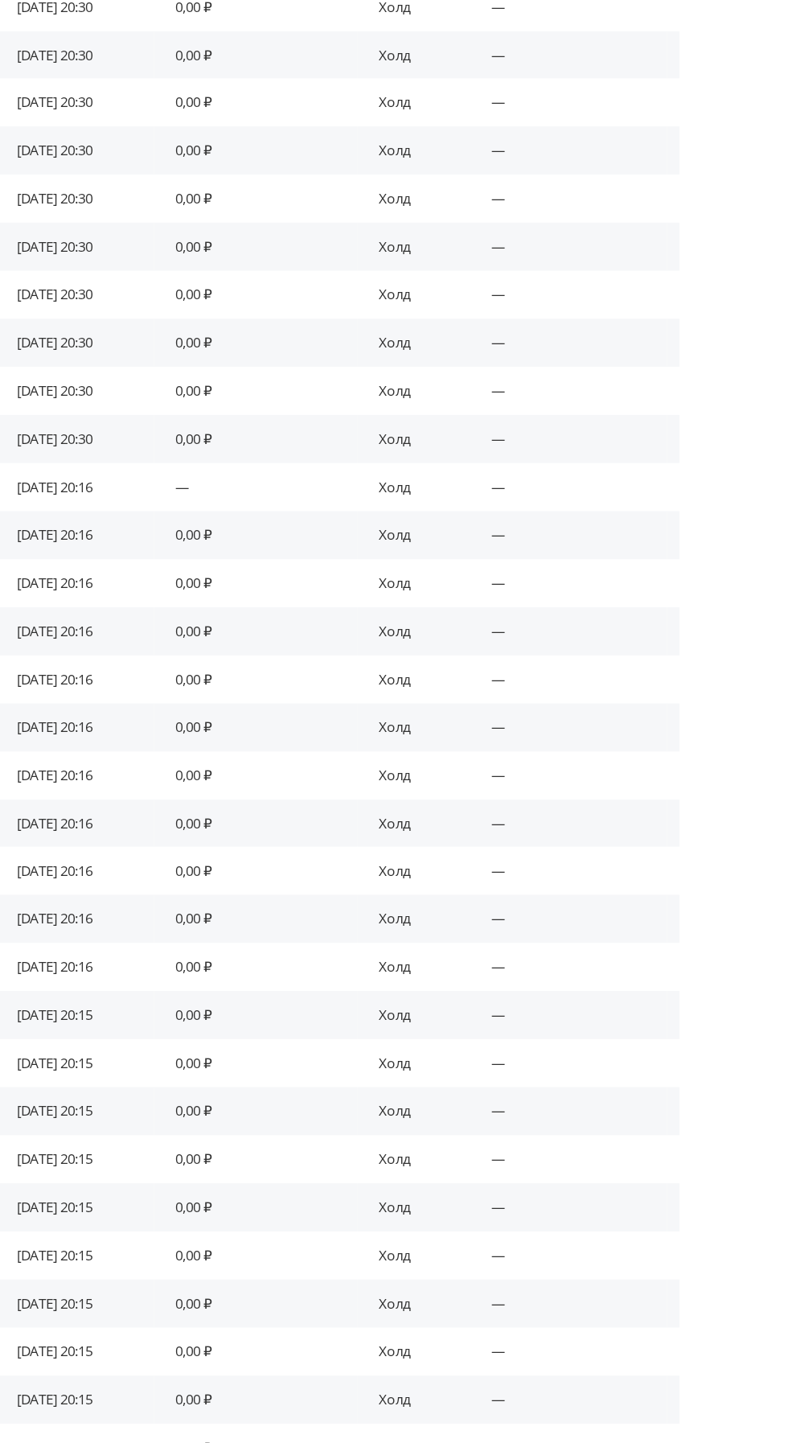
scroll to position [0, 0]
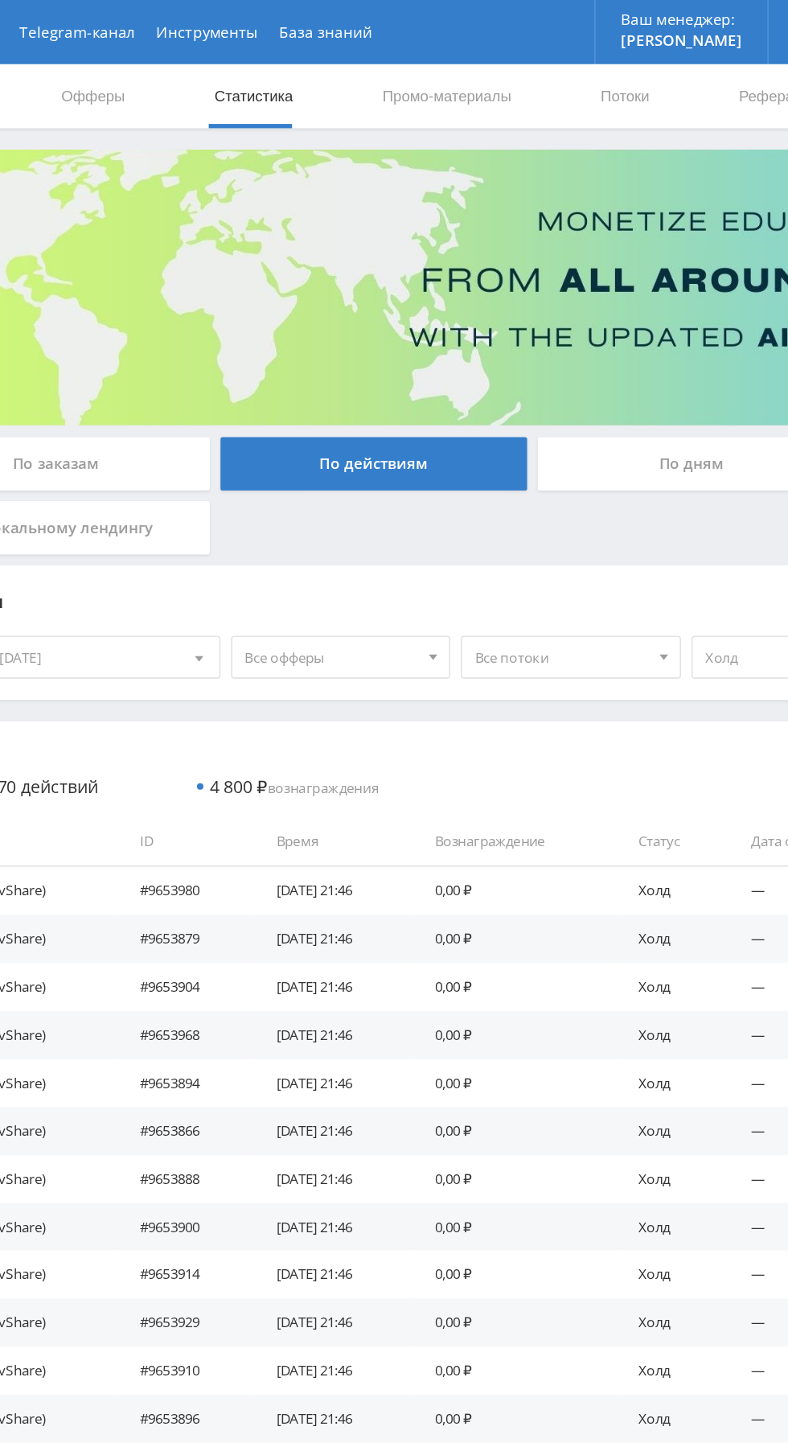
click at [268, 501] on span "Все офферы" at bounding box center [331, 495] width 130 height 31
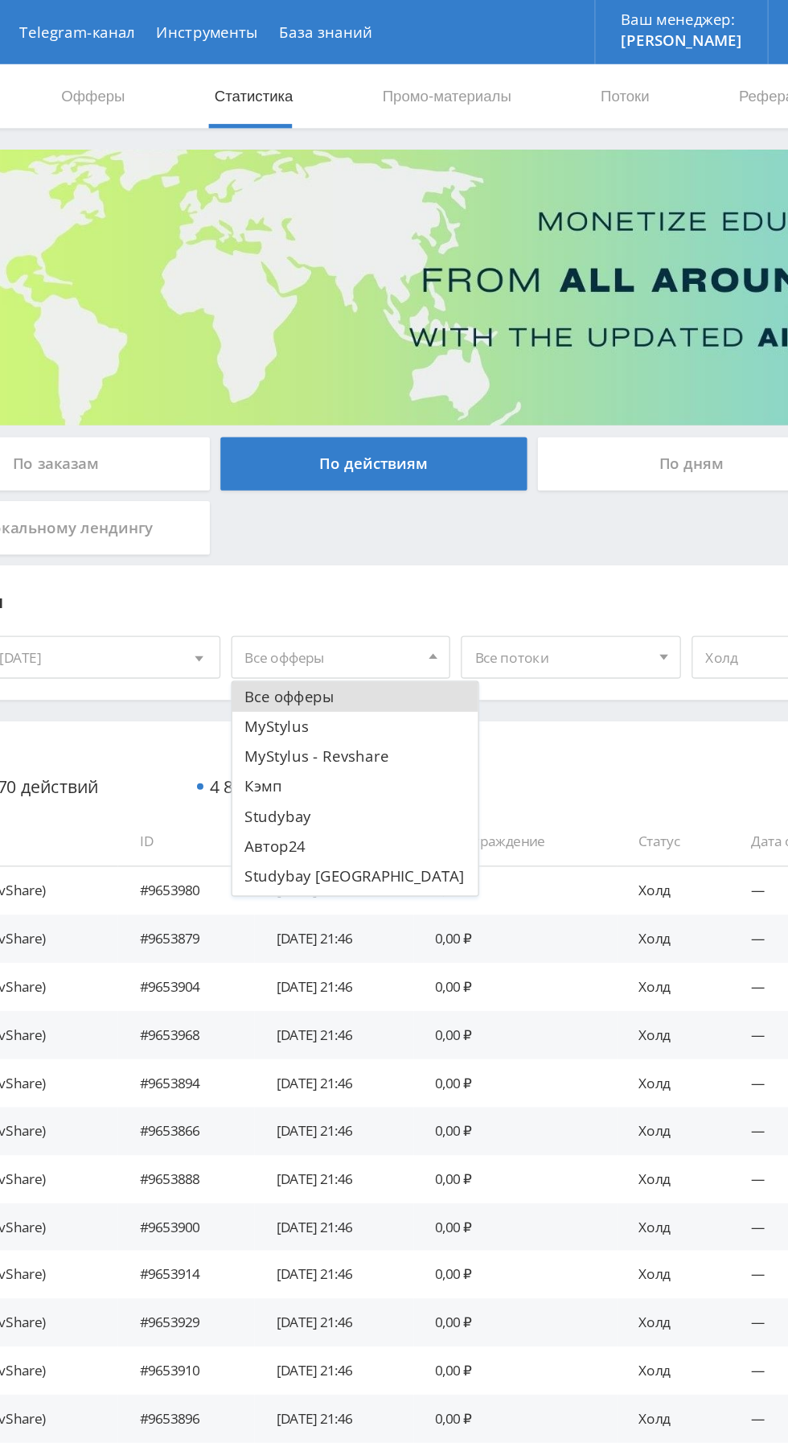
click at [264, 596] on button "Кэмп" at bounding box center [349, 592] width 185 height 23
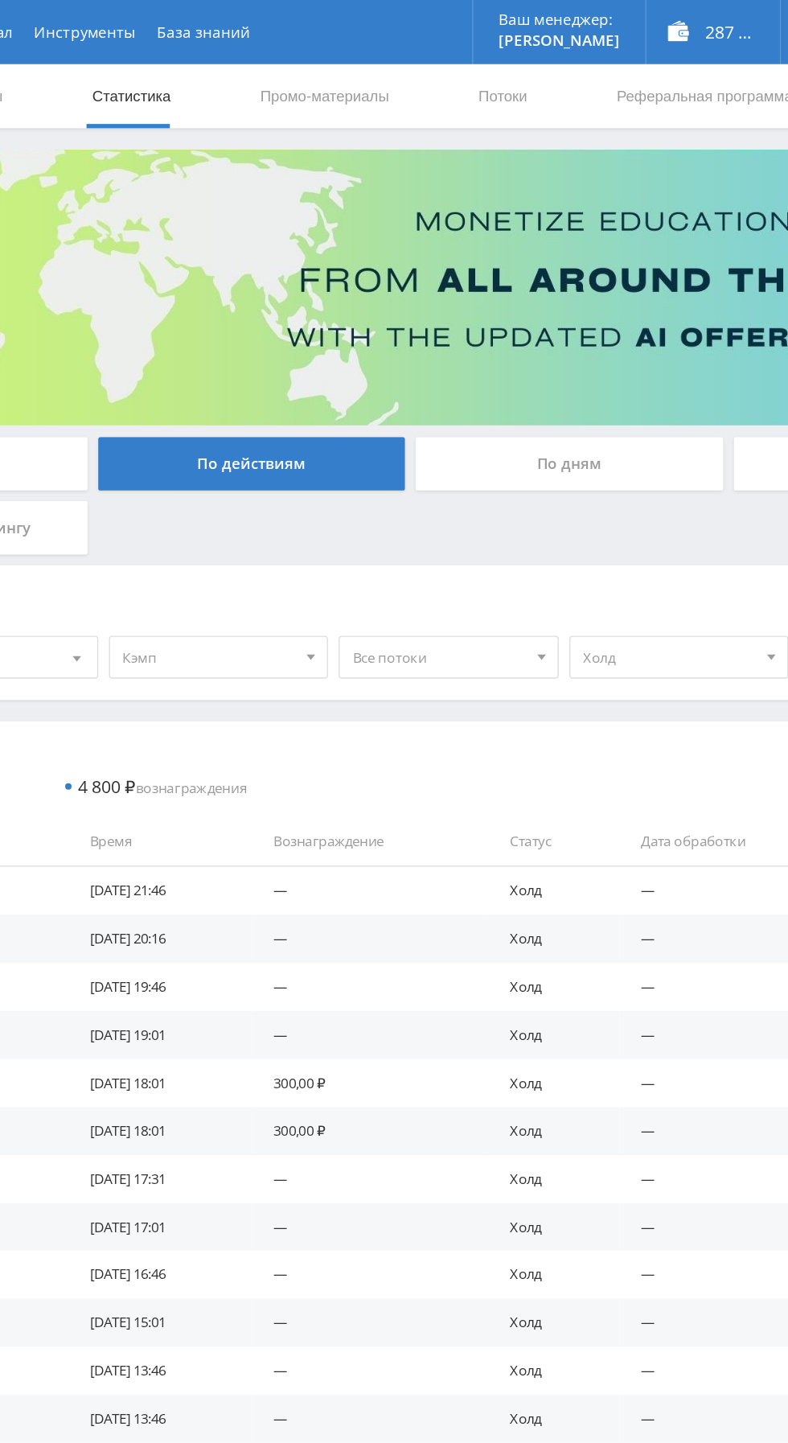
click at [538, 342] on div "По дням" at bounding box center [603, 349] width 232 height 40
click at [0, 0] on input "По дням" at bounding box center [0, 0] width 0 height 0
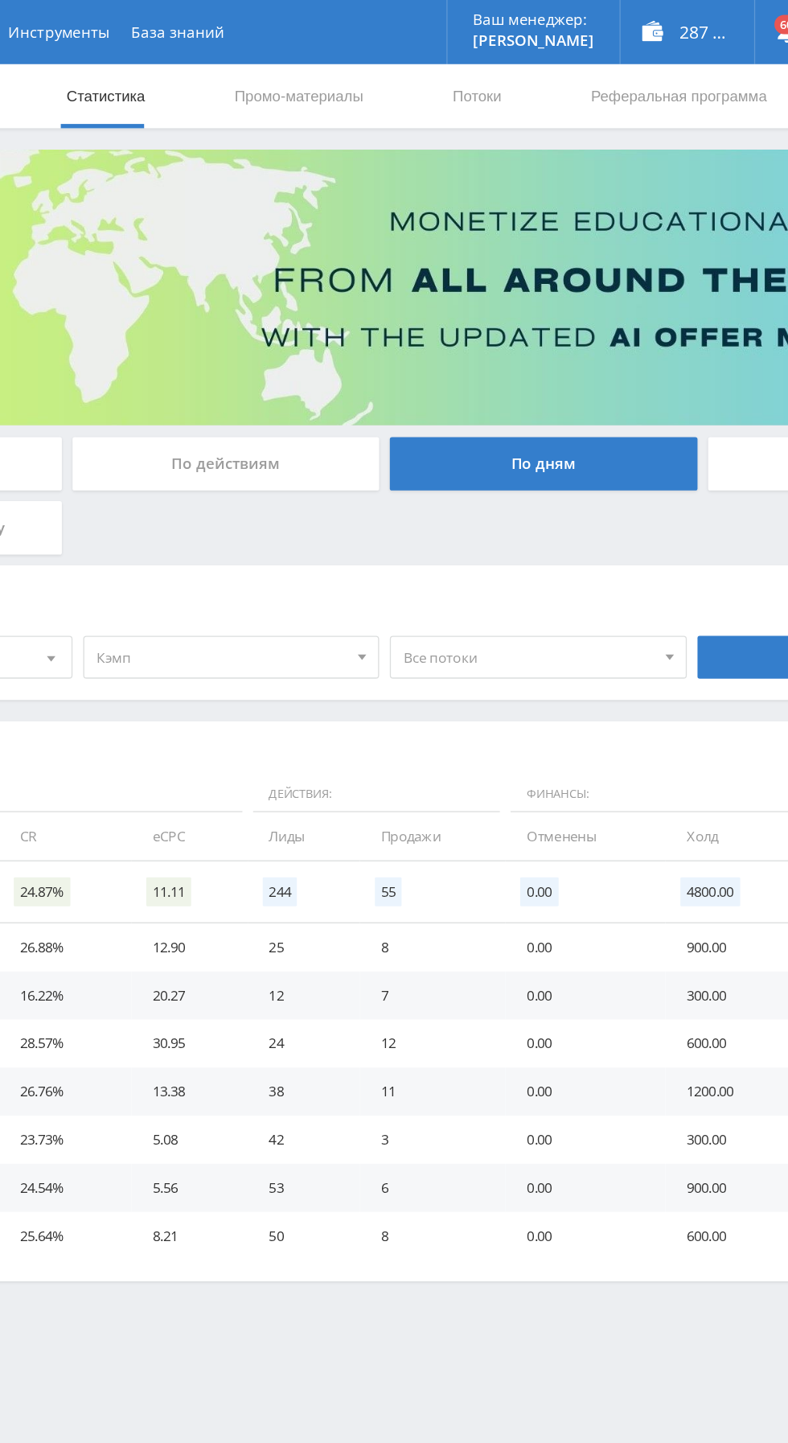
click at [305, 489] on span "Кэмп" at bounding box center [360, 495] width 188 height 31
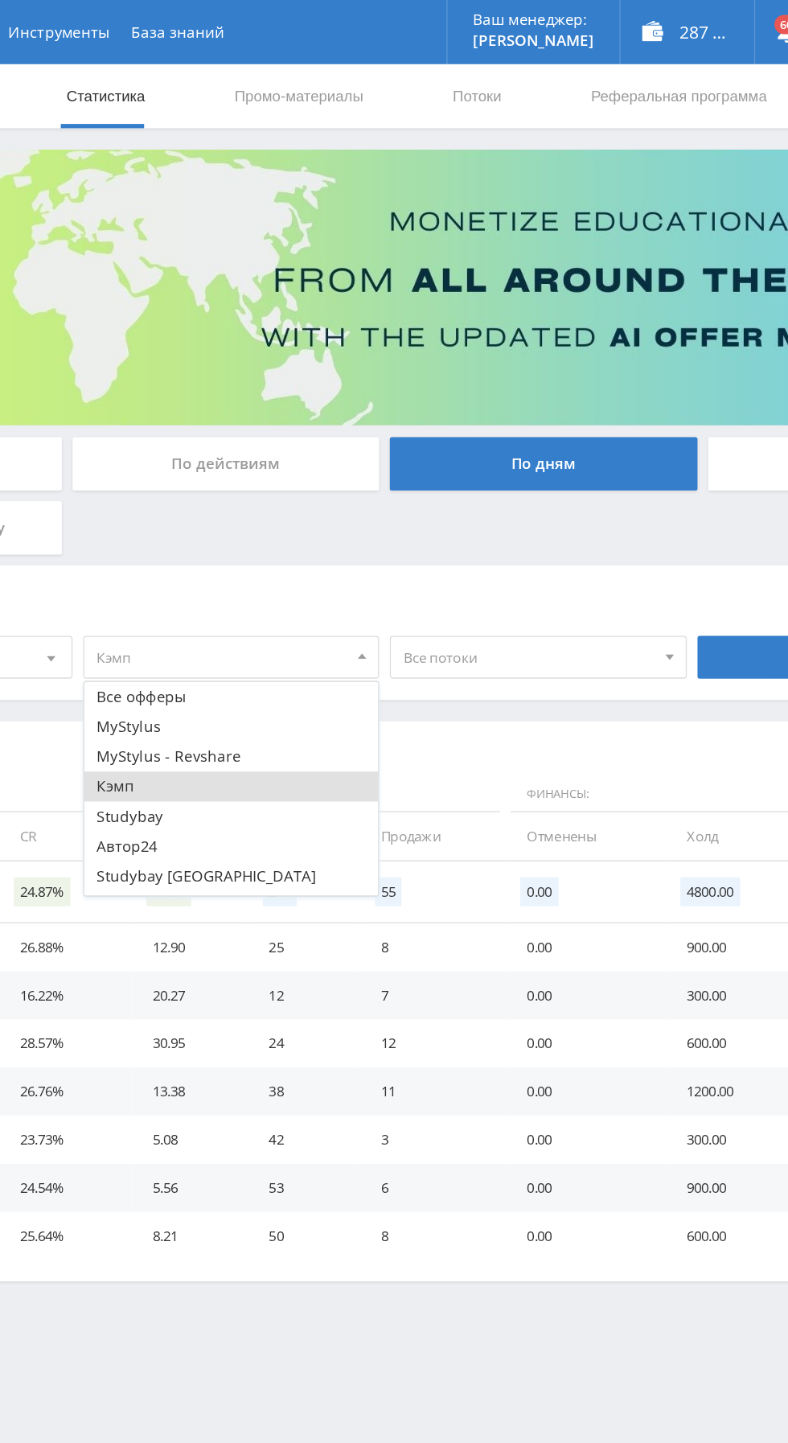
click at [270, 590] on button "Кэмп" at bounding box center [368, 592] width 222 height 23
